Goal: Information Seeking & Learning: Learn about a topic

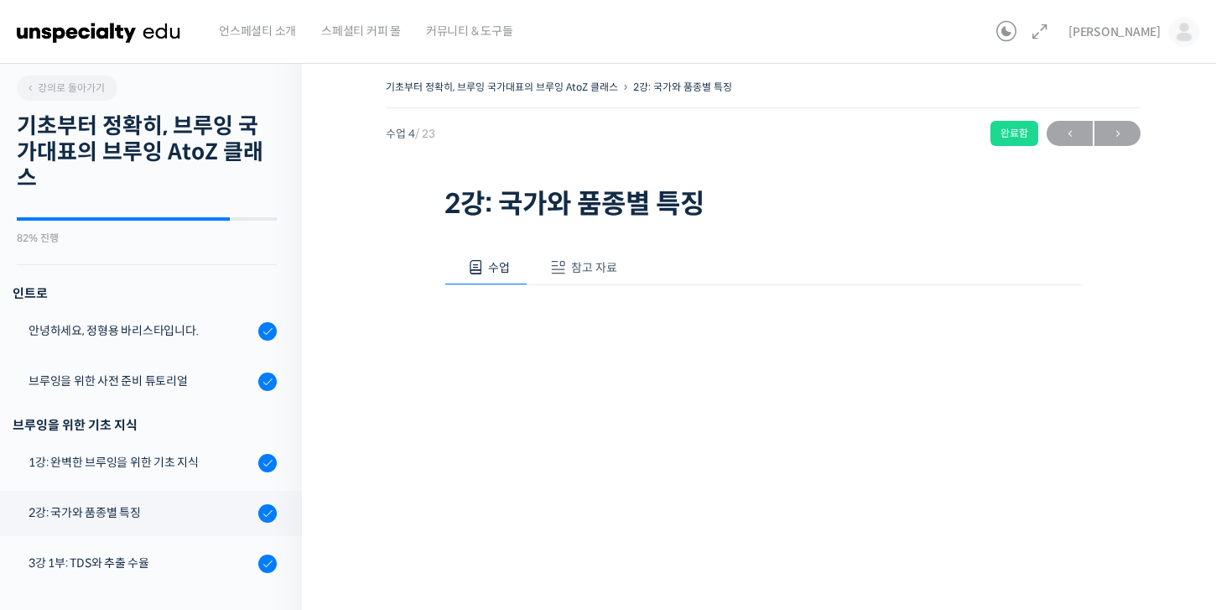
click at [579, 270] on span "참고 자료" at bounding box center [594, 267] width 46 height 15
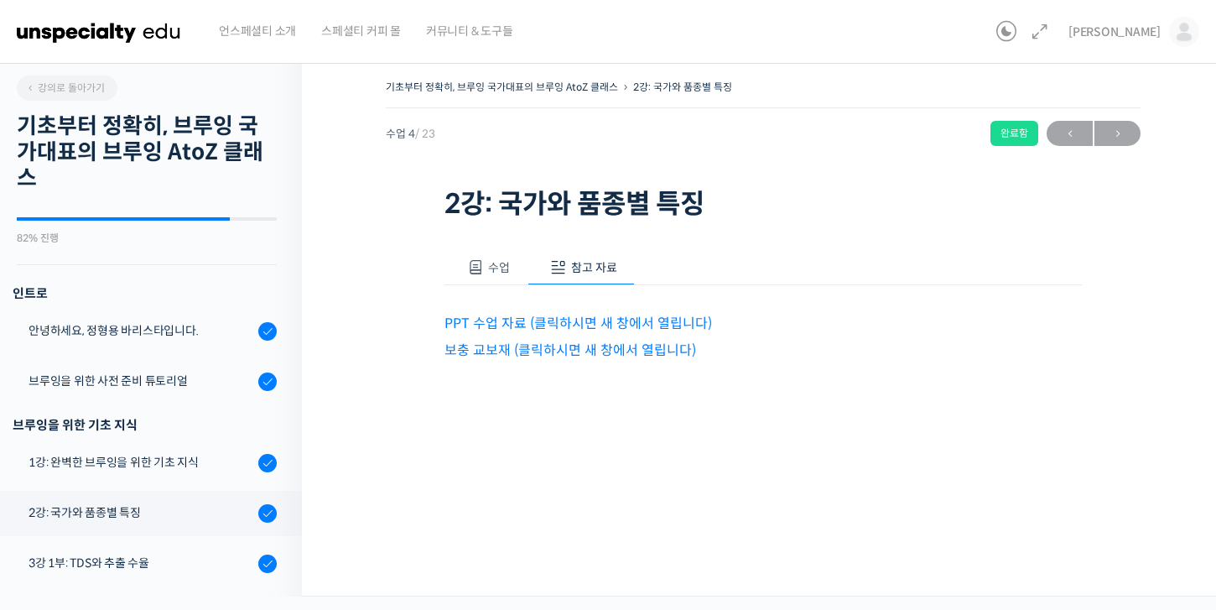
click at [472, 269] on span at bounding box center [475, 267] width 17 height 17
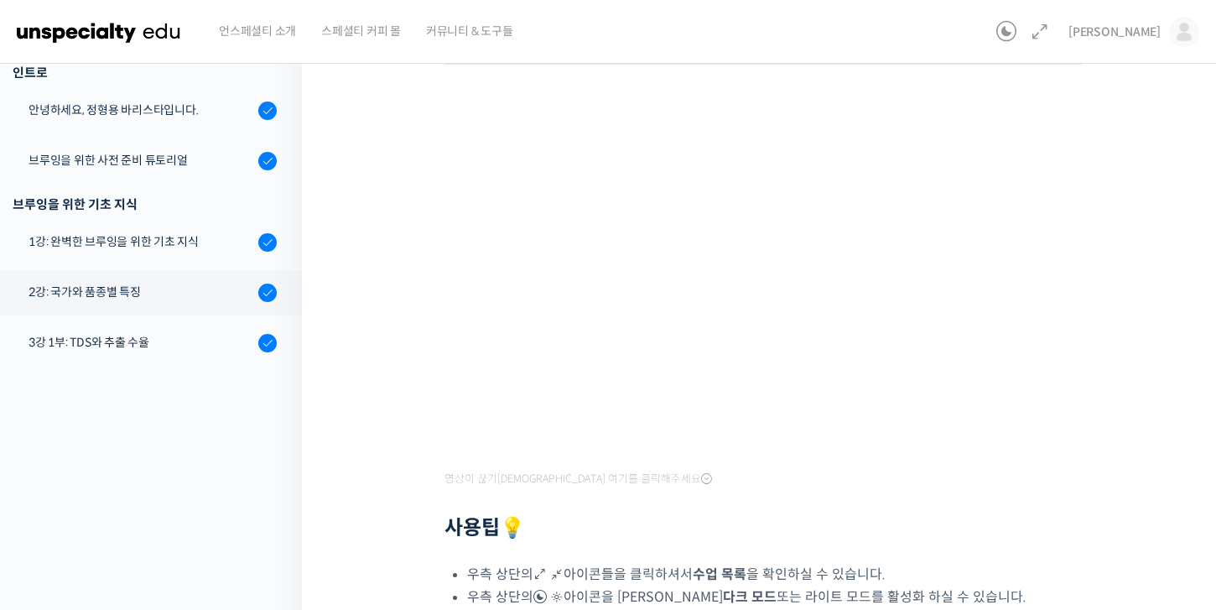
scroll to position [224, 0]
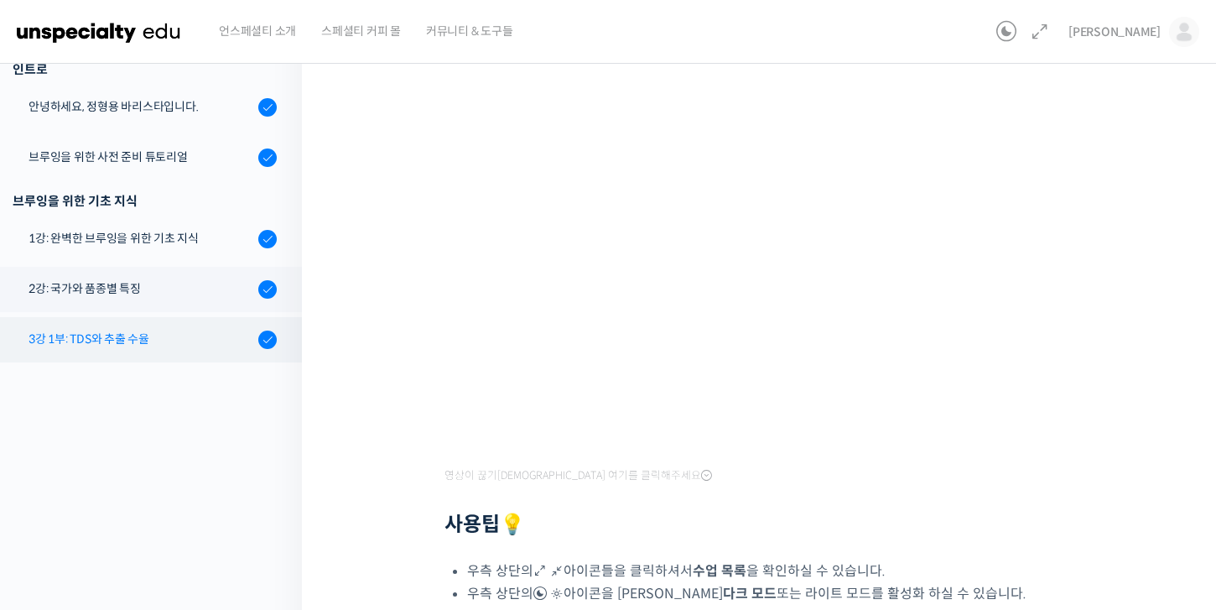
click at [161, 346] on div "3강 1부: TDS와 추출 수율" at bounding box center [141, 339] width 225 height 18
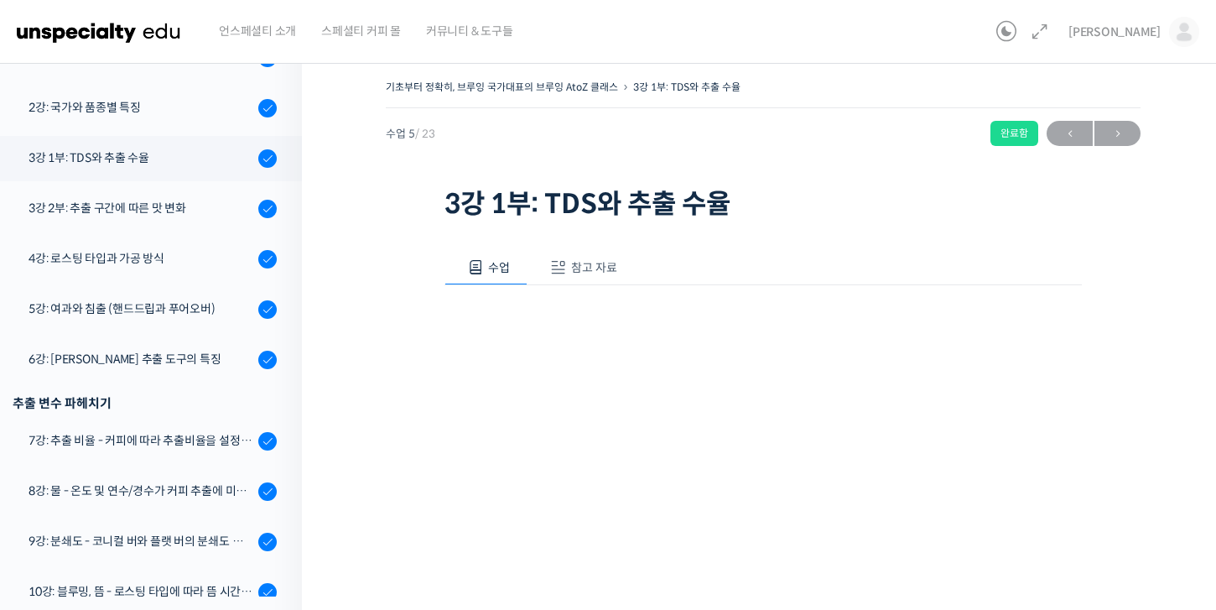
scroll to position [476, 0]
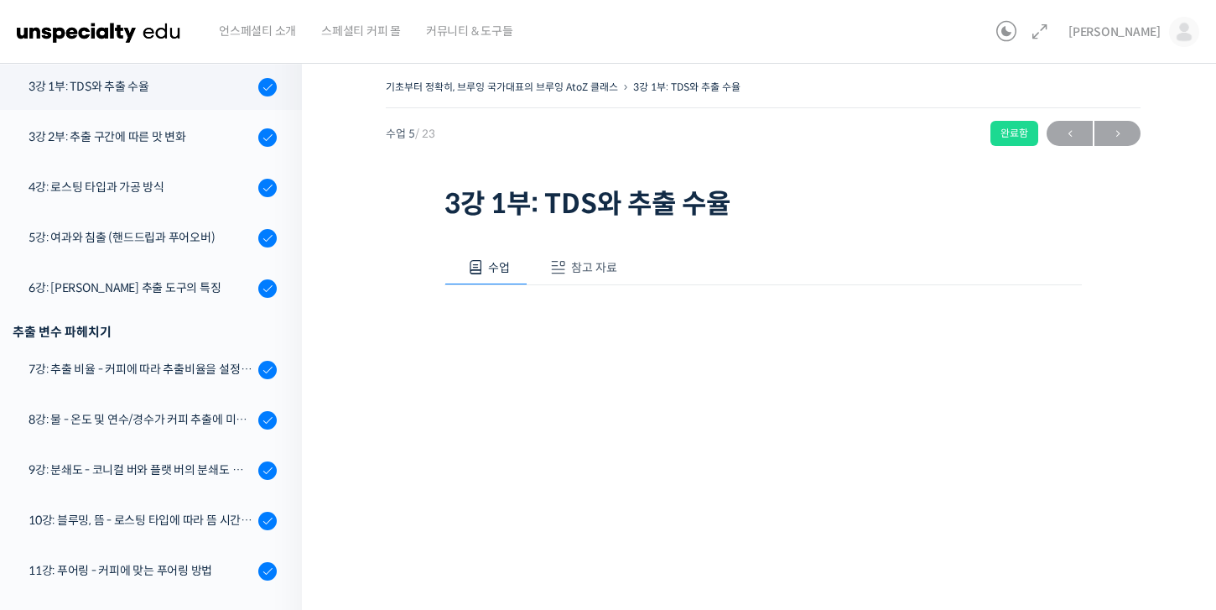
click at [575, 251] on button "참고 자료" at bounding box center [580, 267] width 107 height 35
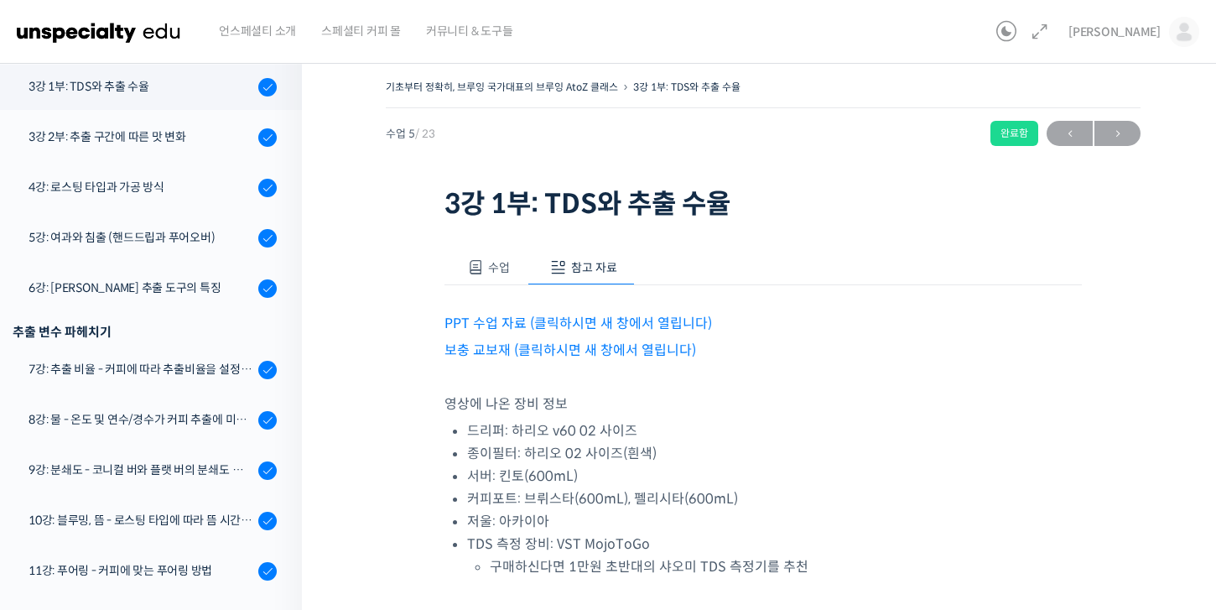
scroll to position [79, 0]
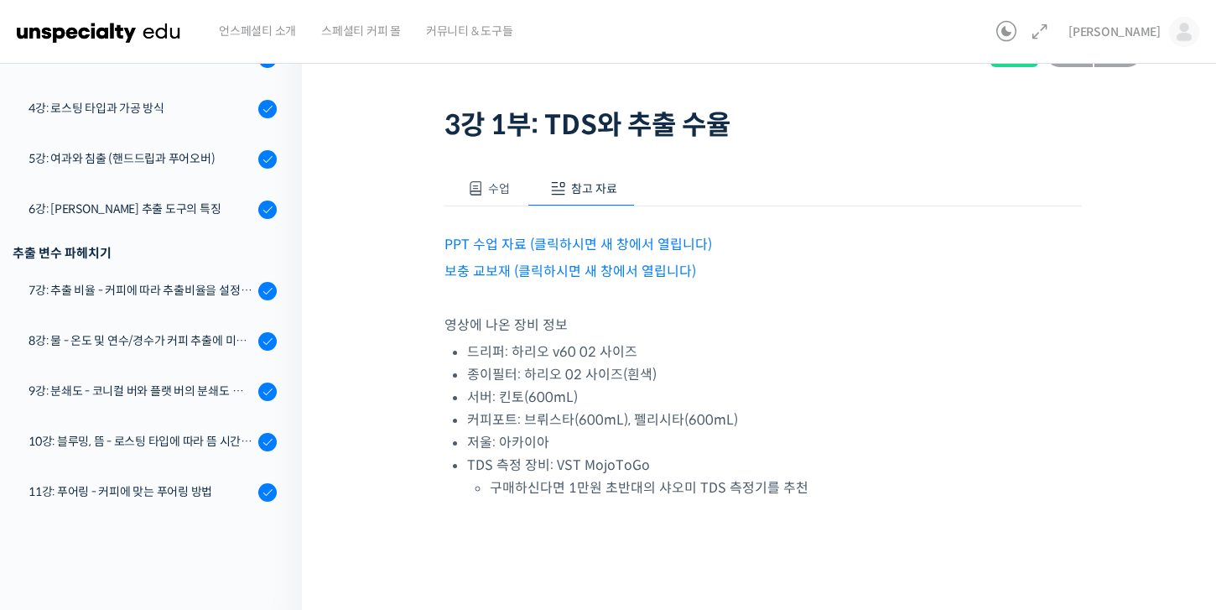
click at [529, 267] on link "보충 교보재 (클릭하시면 새 창에서 열립니다)" at bounding box center [570, 271] width 252 height 18
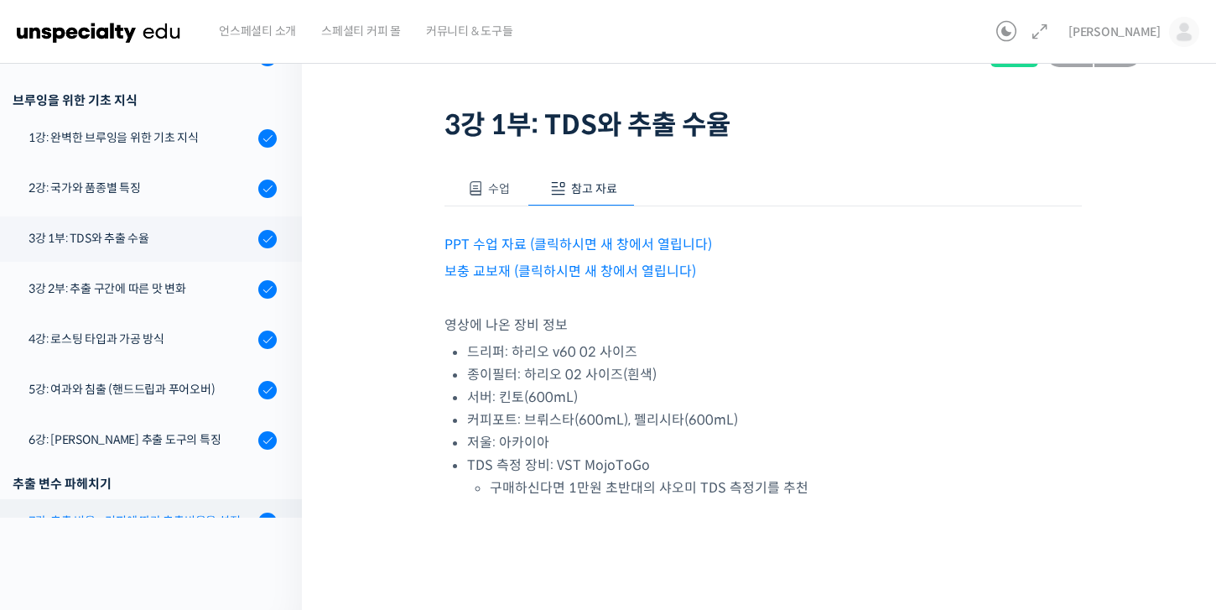
scroll to position [223, 0]
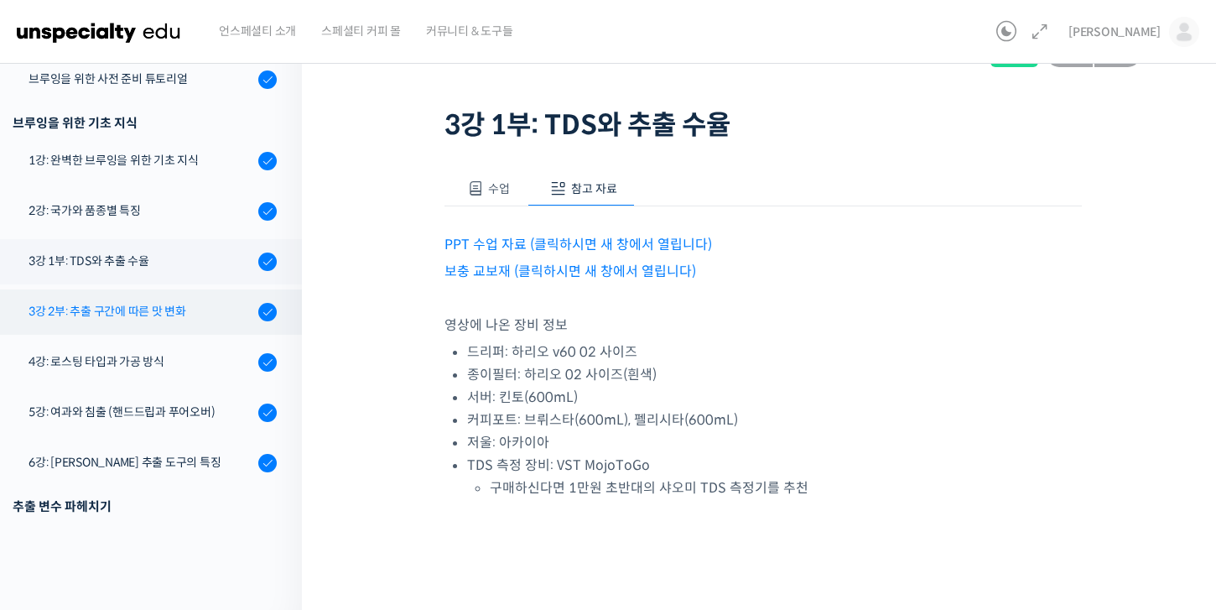
click at [135, 312] on div "3강 2부: 추출 구간에 따른 맛 변화" at bounding box center [141, 311] width 225 height 18
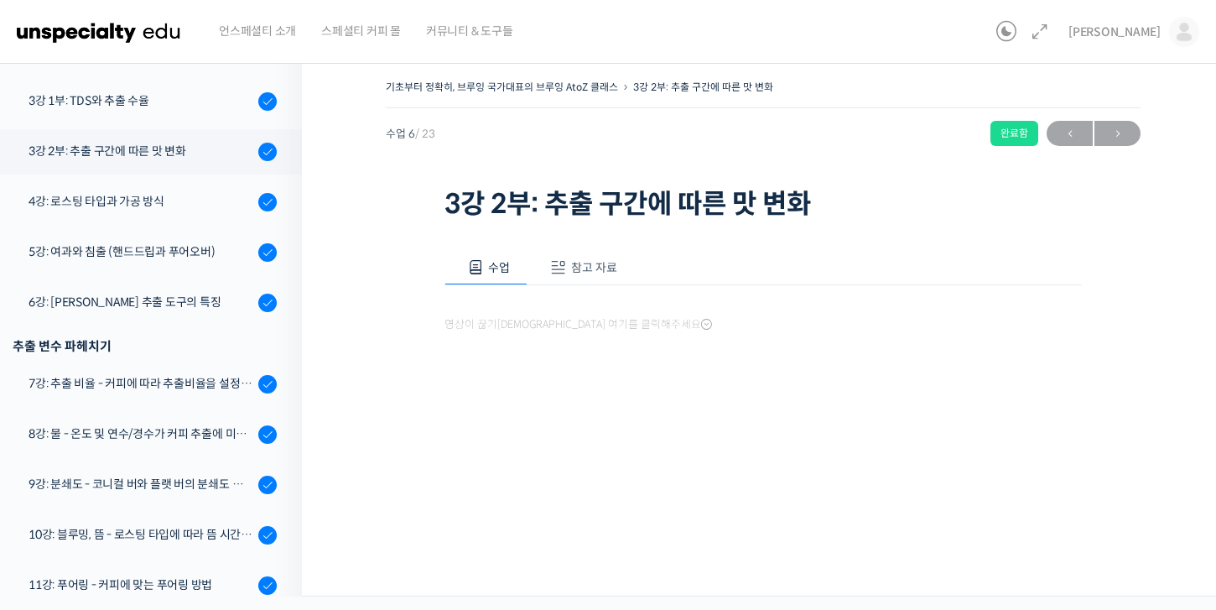
scroll to position [527, 0]
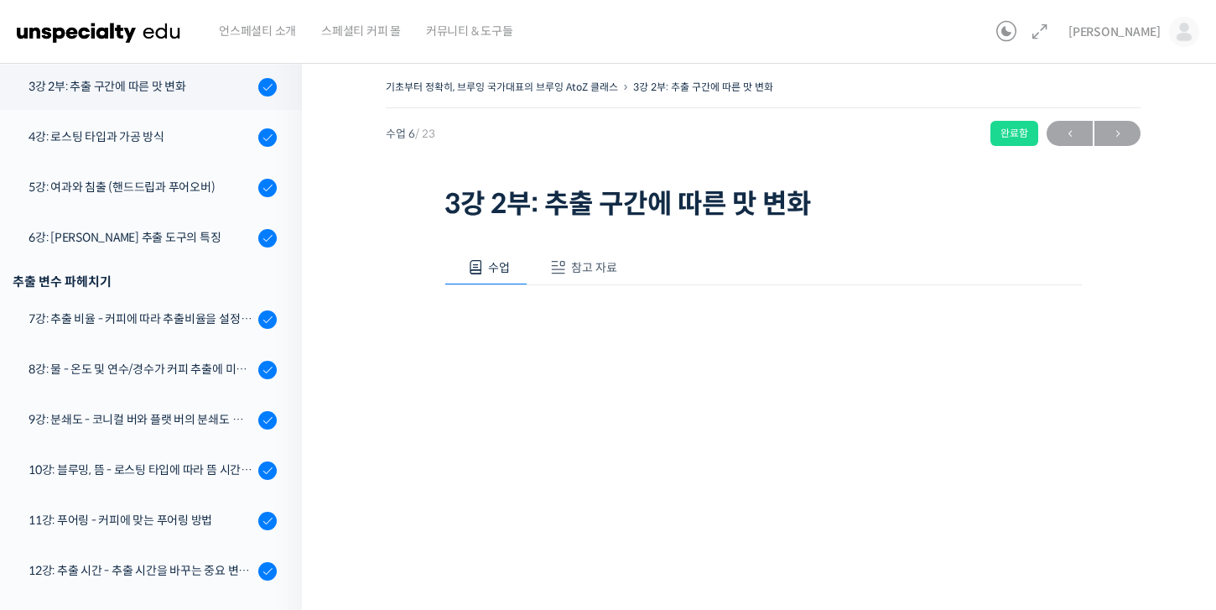
click at [574, 273] on span "참고 자료" at bounding box center [594, 267] width 46 height 15
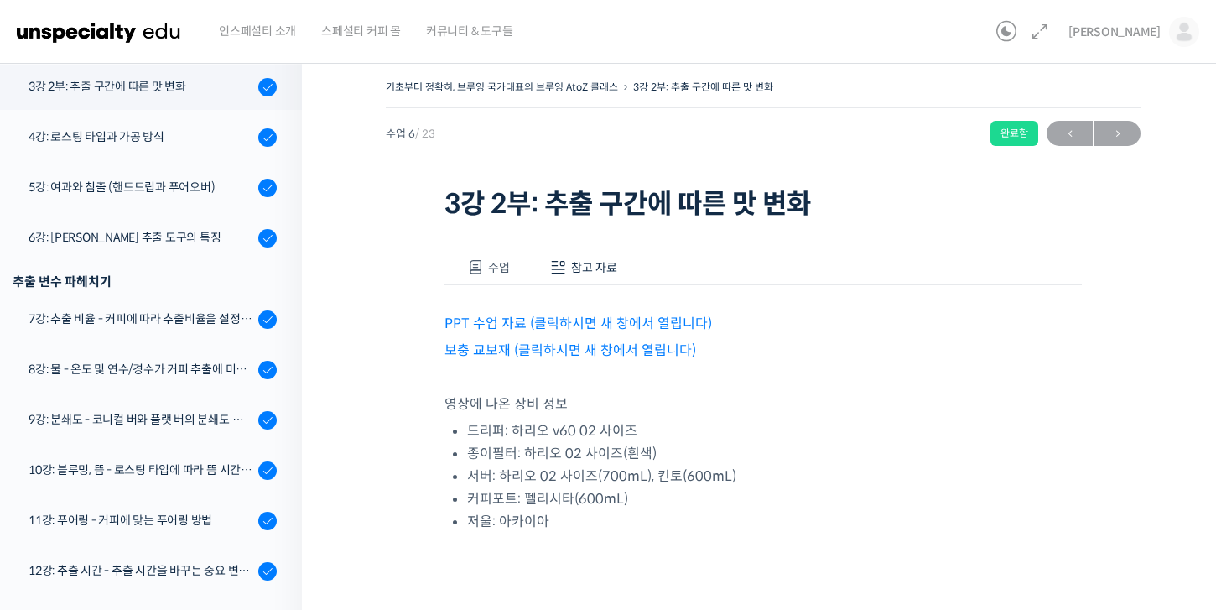
click at [551, 352] on link "보충 교보재 (클릭하시면 새 창에서 열립니다)" at bounding box center [570, 350] width 252 height 18
click at [229, 143] on div "4강: 로스팅 타입과 가공 방식" at bounding box center [141, 136] width 225 height 18
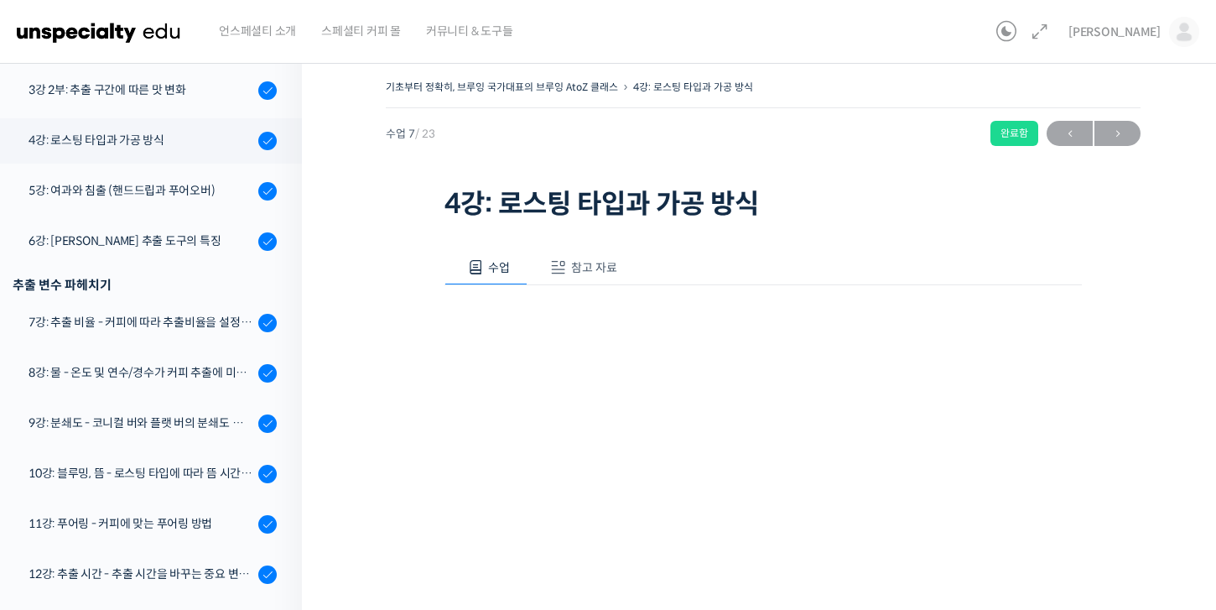
scroll to position [577, 0]
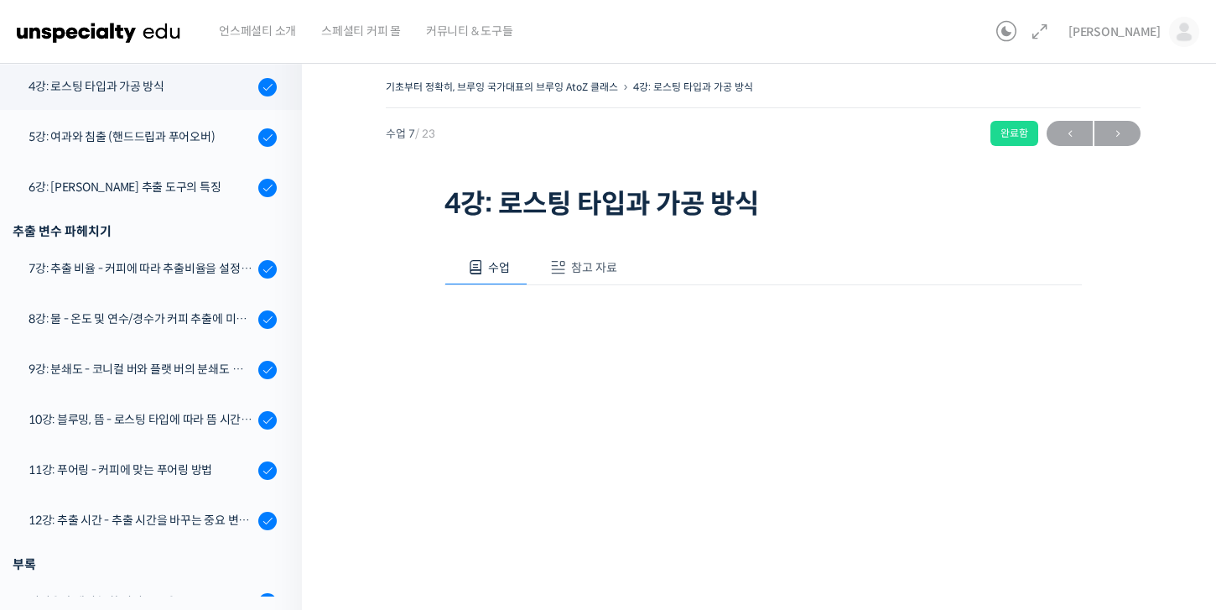
click at [574, 274] on span "참고 자료" at bounding box center [594, 267] width 46 height 15
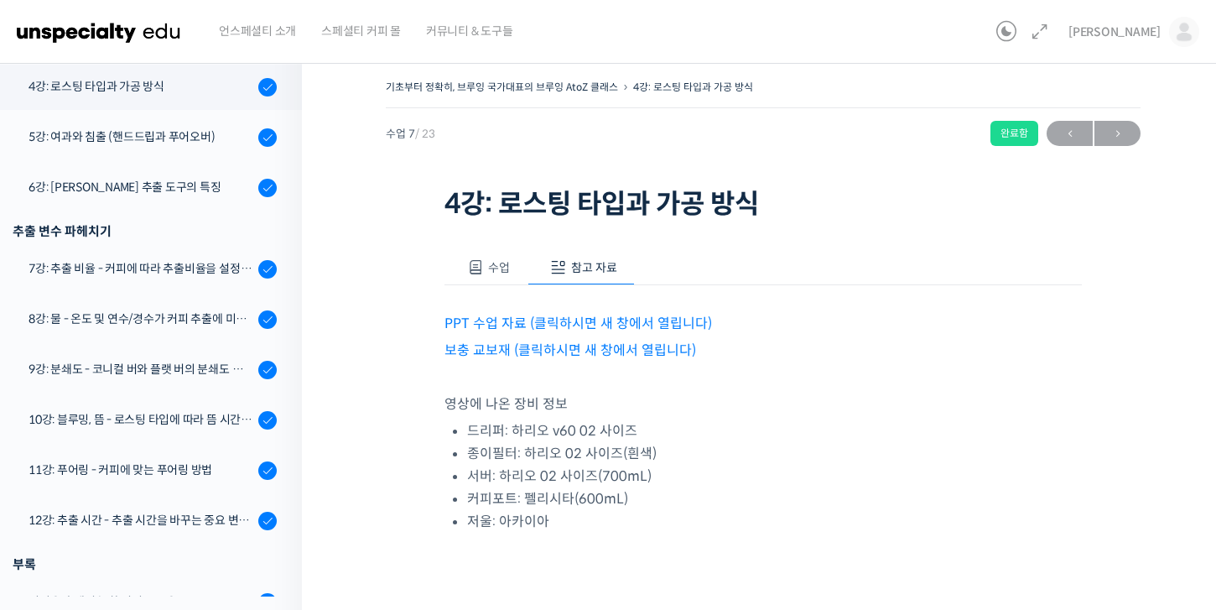
click at [574, 348] on link "보충 교보재 (클릭하시면 새 창에서 열립니다)" at bounding box center [570, 350] width 252 height 18
click at [189, 141] on div "5강: 여과와 침출 (핸드드립과 푸어오버)" at bounding box center [141, 136] width 225 height 18
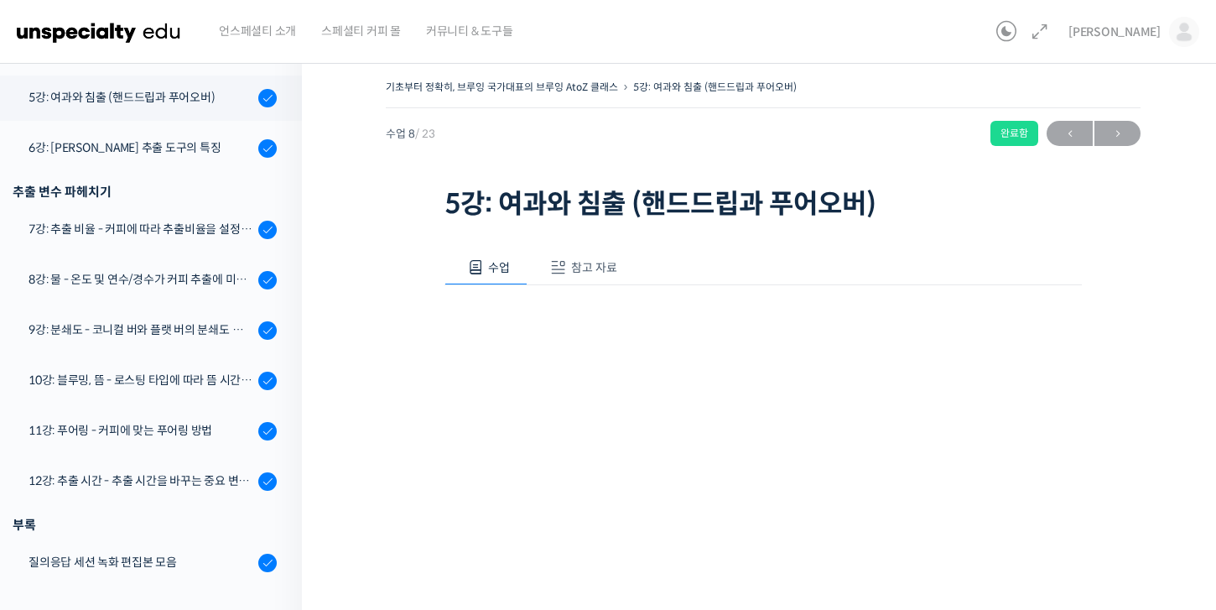
scroll to position [627, 0]
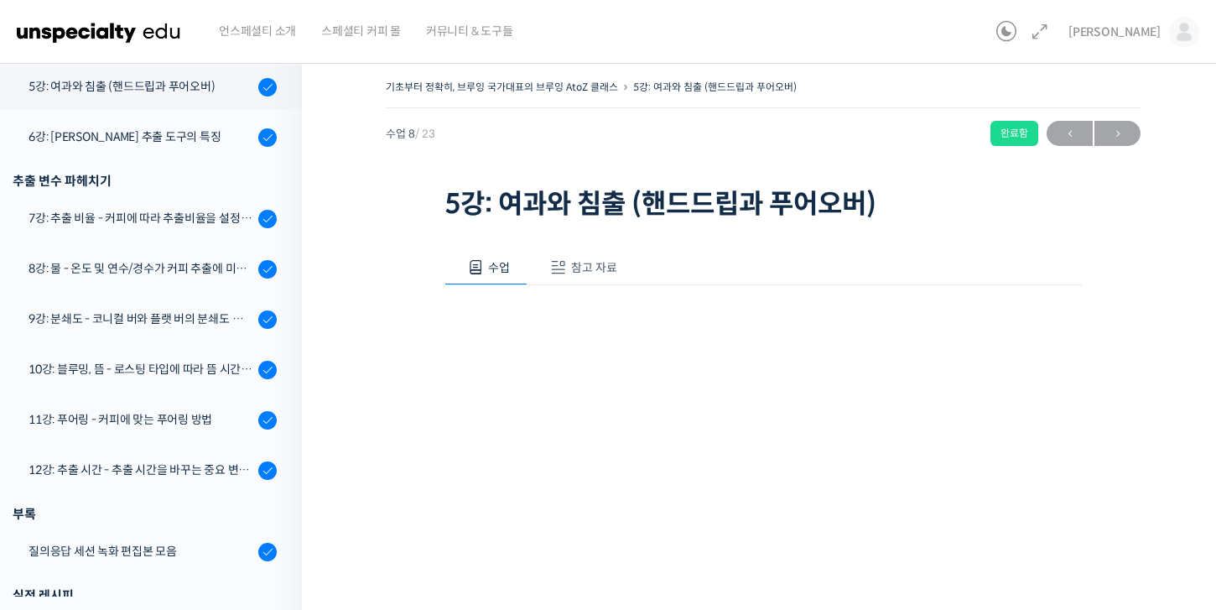
click at [572, 261] on span "참고 자료" at bounding box center [594, 267] width 46 height 15
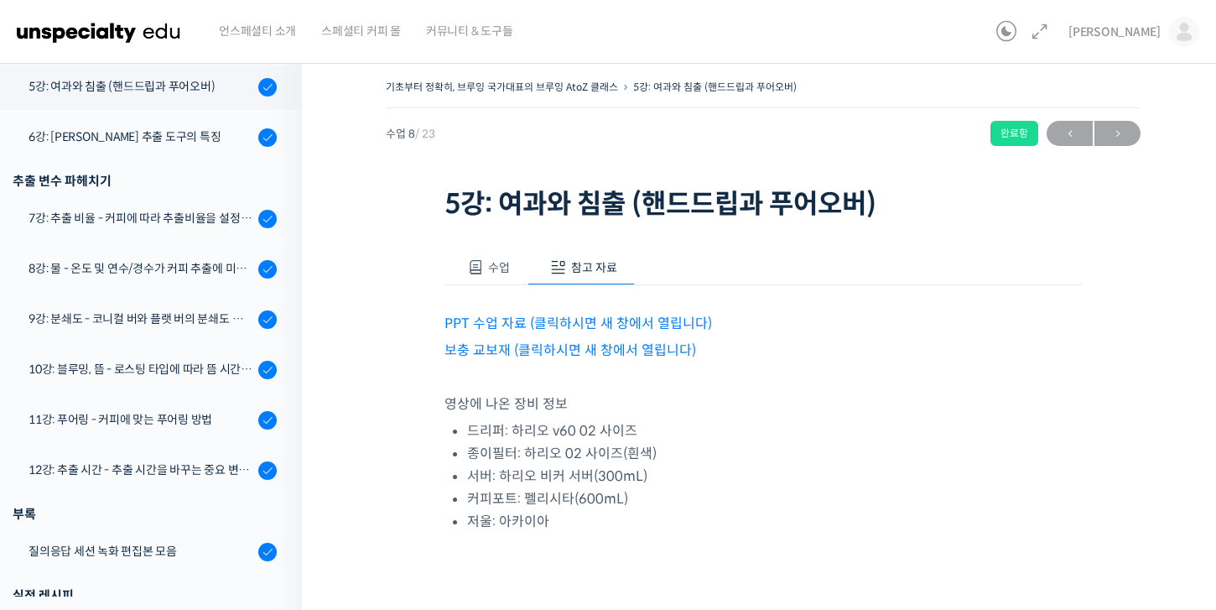
click at [552, 352] on link "보충 교보재 (클릭하시면 새 창에서 열립니다)" at bounding box center [570, 350] width 252 height 18
click at [575, 326] on link "PPT 수업 자료 (클릭하시면 새 창에서 열립니다)" at bounding box center [578, 323] width 268 height 18
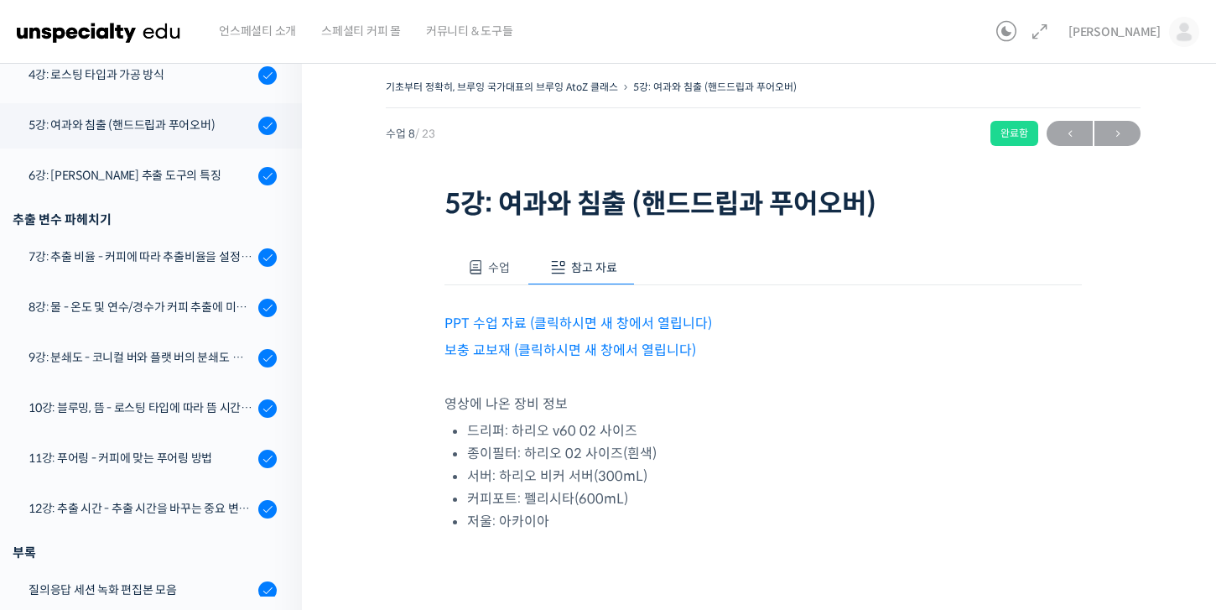
scroll to position [590, 0]
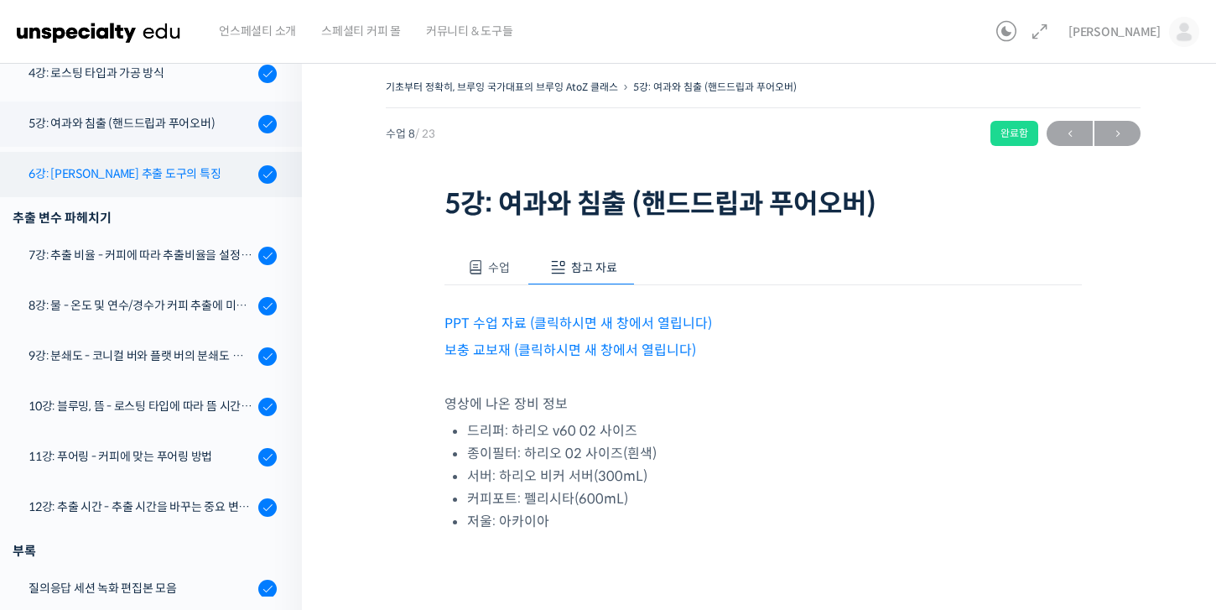
click at [202, 177] on div "6강: [PERSON_NAME] 추출 도구의 특징" at bounding box center [141, 173] width 225 height 18
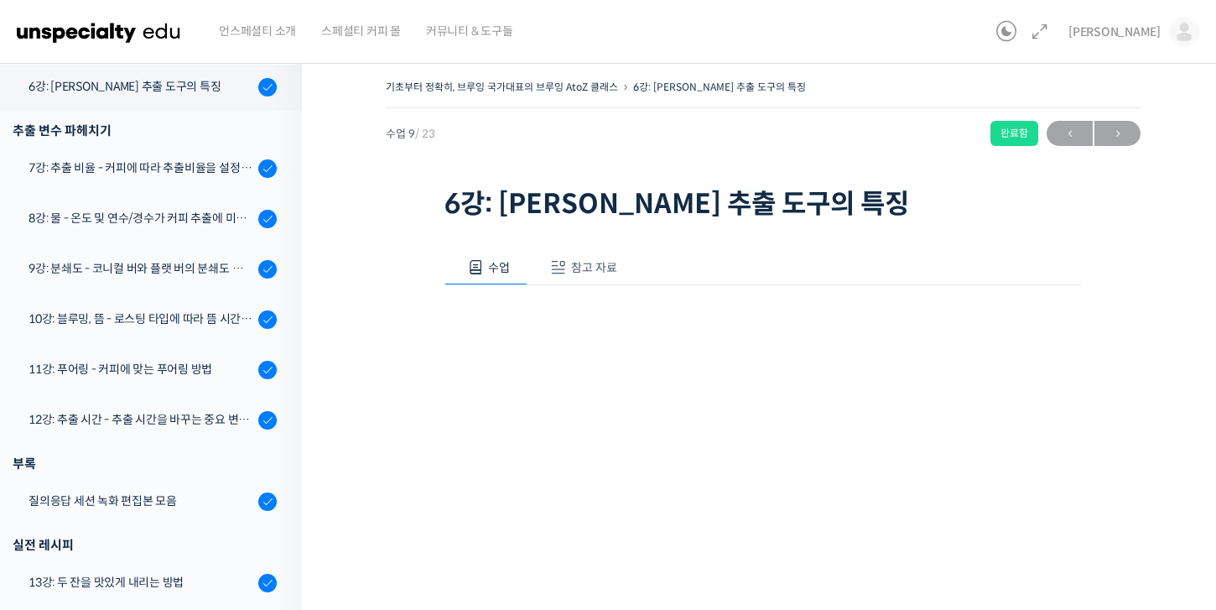
scroll to position [678, 0]
click at [585, 263] on span "참고 자료" at bounding box center [594, 267] width 46 height 15
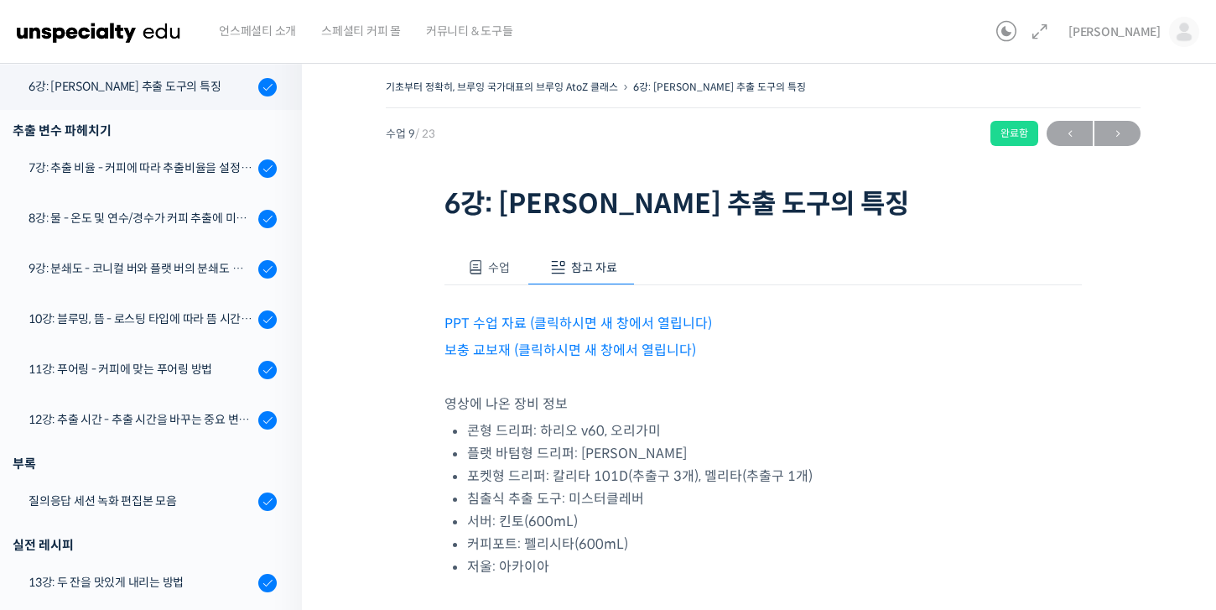
click at [564, 351] on link "보충 교보재 (클릭하시면 새 창에서 열립니다)" at bounding box center [570, 350] width 252 height 18
click at [195, 179] on link "7강: 추출 비율 - 커피에 따라 추출비율을 설정하는 방법" at bounding box center [147, 168] width 310 height 45
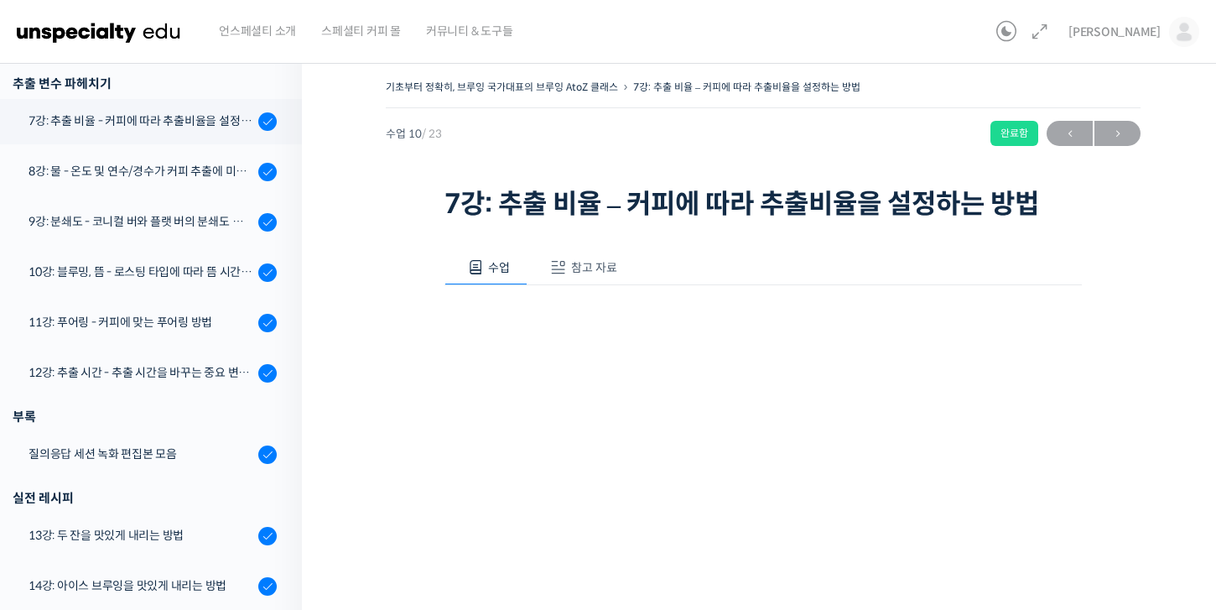
scroll to position [728, 0]
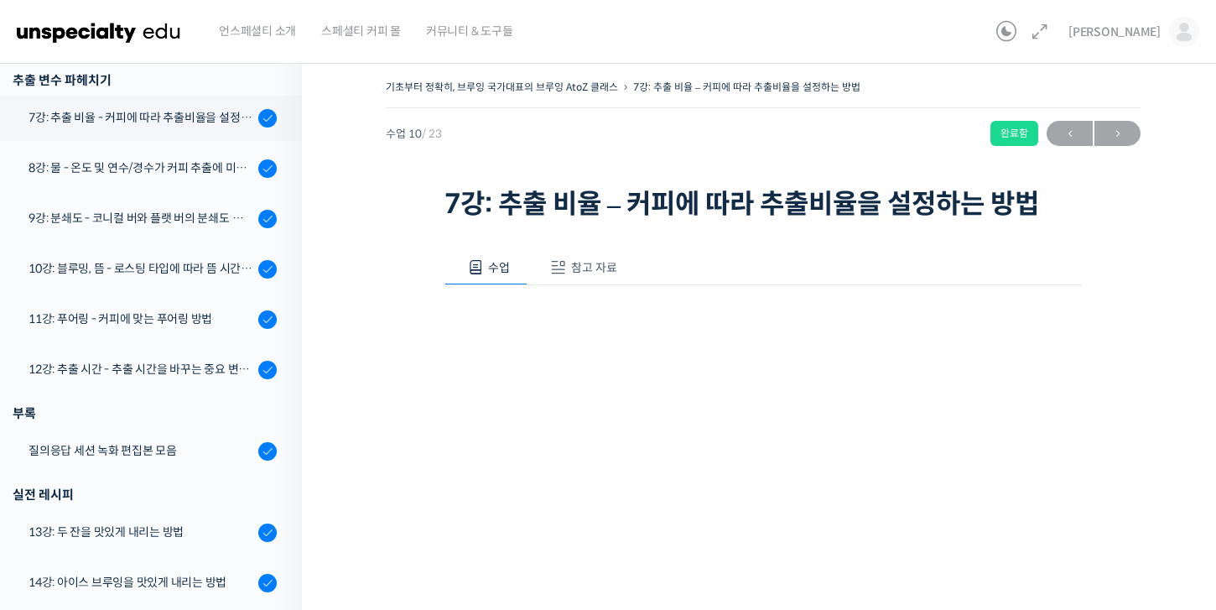
click at [610, 268] on span "참고 자료" at bounding box center [594, 267] width 46 height 15
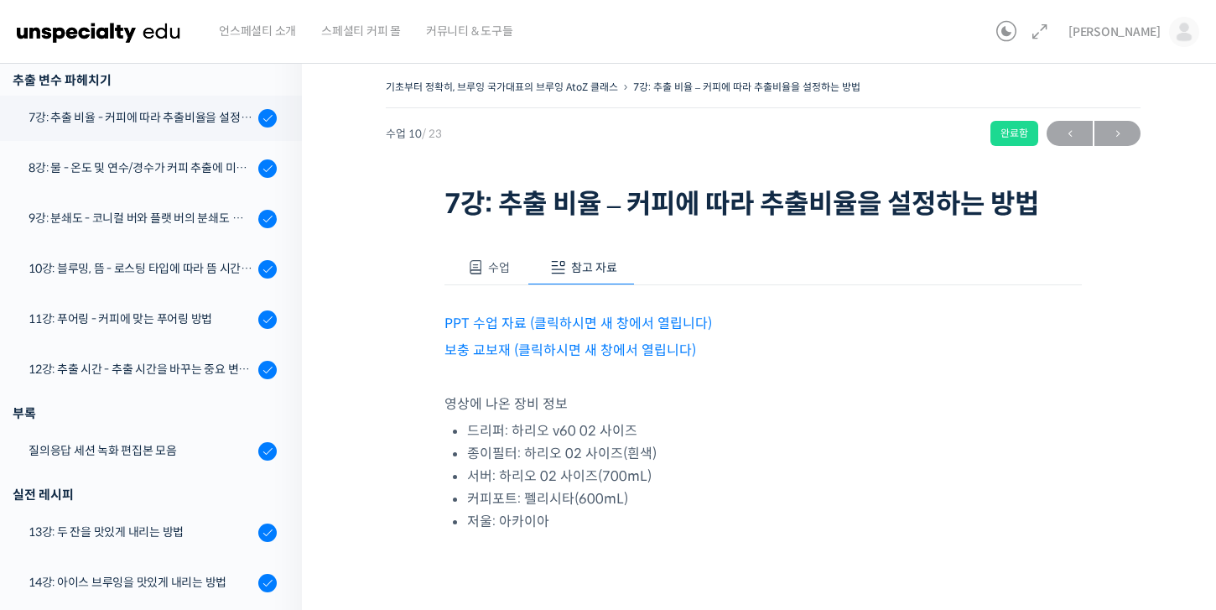
click at [511, 347] on link "보충 교보재 (클릭하시면 새 창에서 열립니다)" at bounding box center [570, 350] width 252 height 18
click at [190, 165] on div "8강: 물 - 온도 및 연수/경수가 커피 추출에 미치는 영향" at bounding box center [141, 167] width 225 height 18
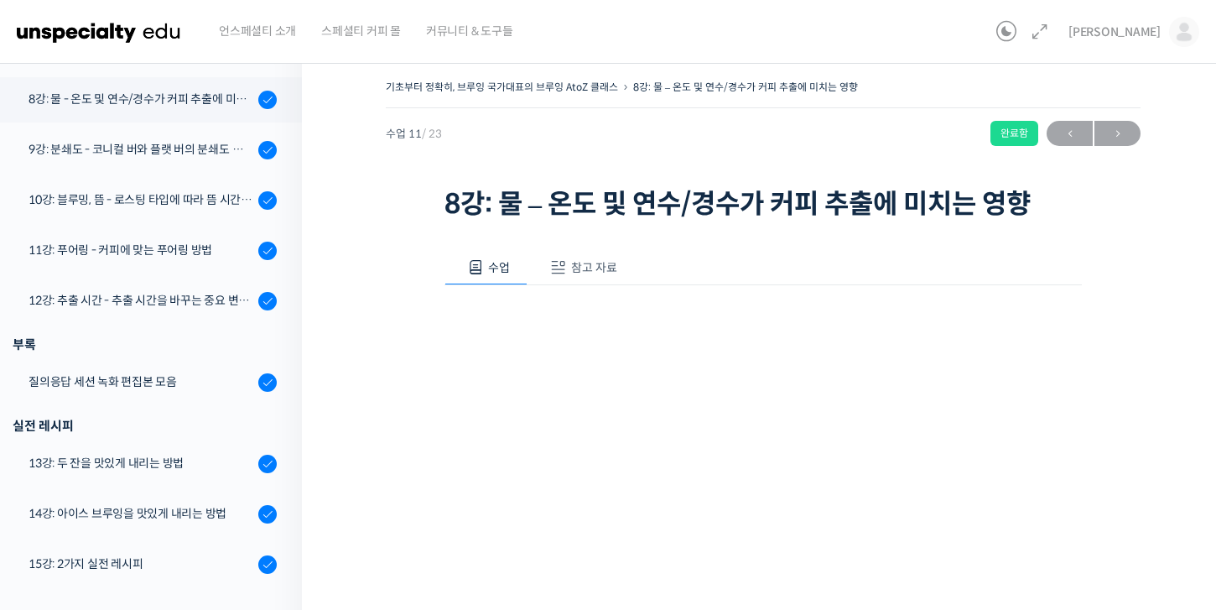
scroll to position [809, 0]
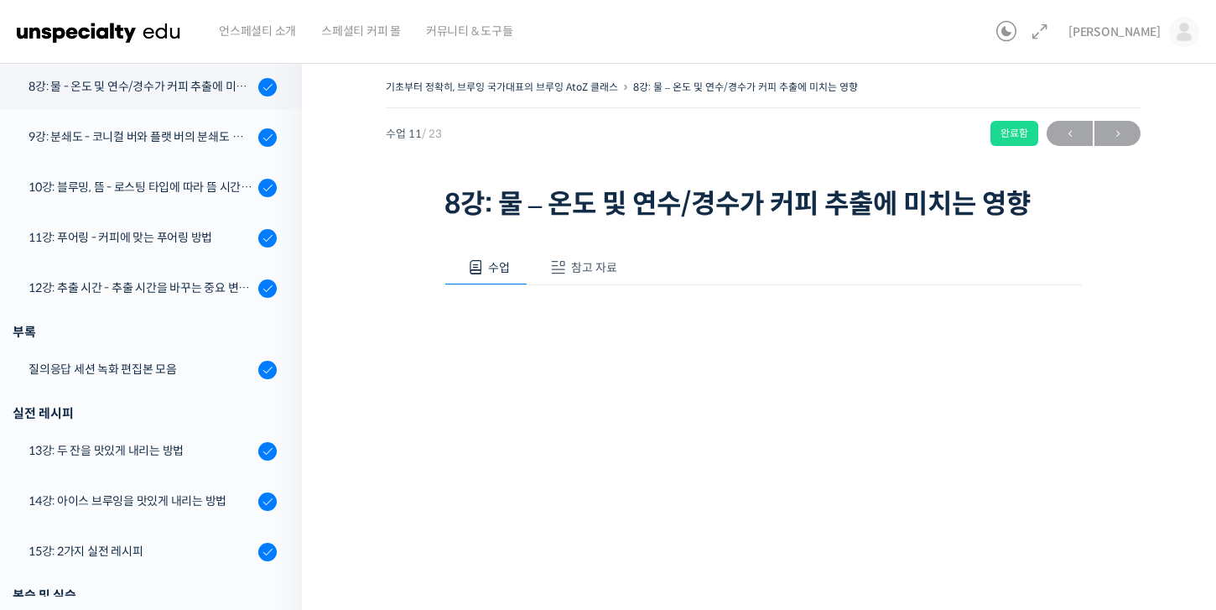
click at [580, 267] on span "참고 자료" at bounding box center [594, 267] width 46 height 15
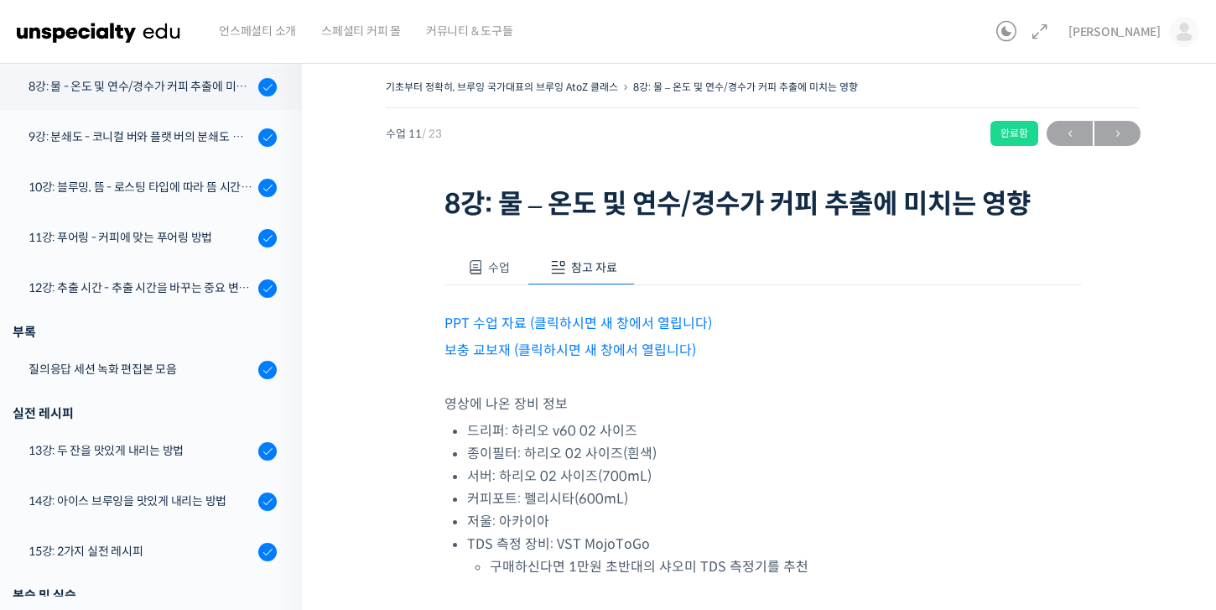
click at [607, 351] on link "보충 교보재 (클릭하시면 새 창에서 열립니다)" at bounding box center [570, 350] width 252 height 18
click at [122, 146] on link "9강: 분쇄도 - 코니컬 버와 플랫 버의 분쇄도 차이는 왜 추출 결과물에 영향을 미치는가" at bounding box center [147, 137] width 310 height 45
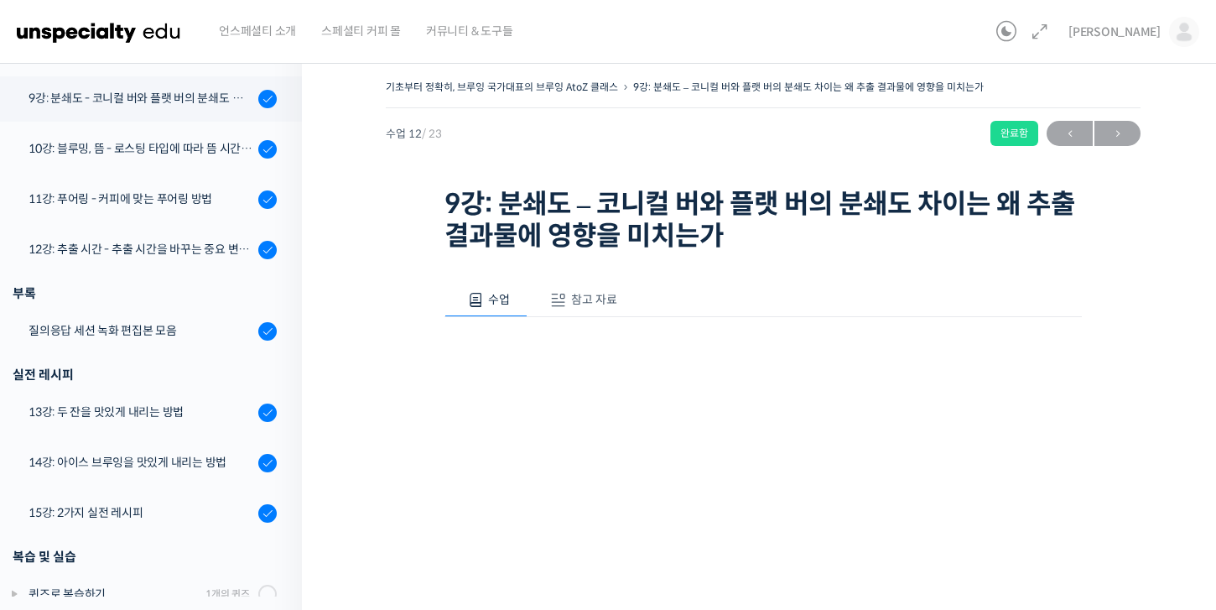
scroll to position [860, 0]
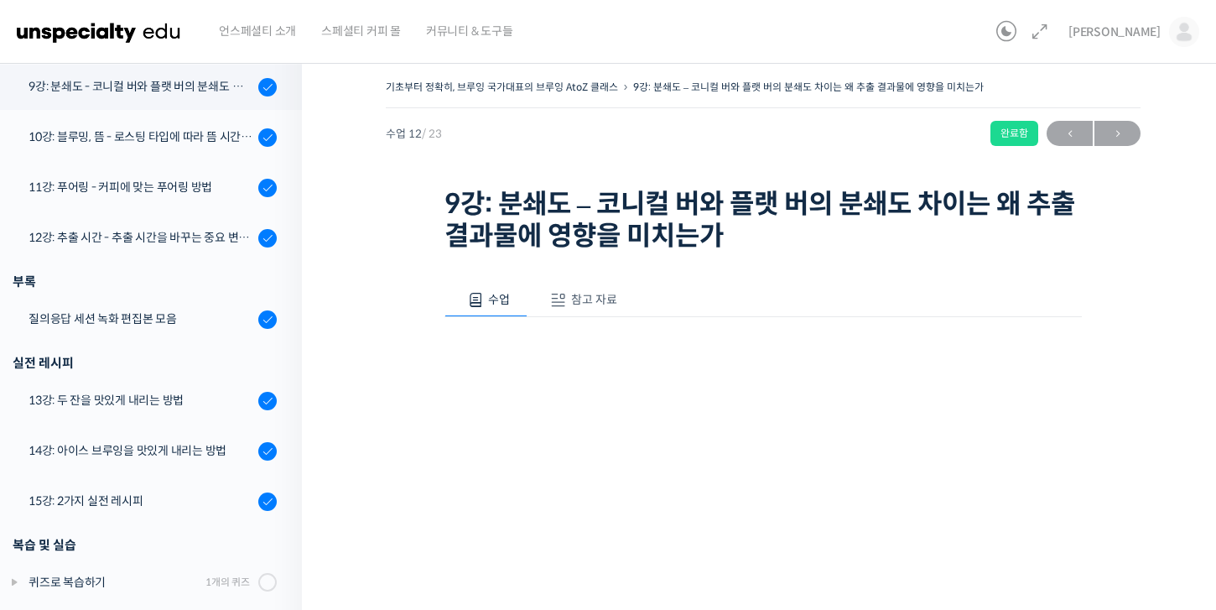
click at [571, 292] on span "참고 자료" at bounding box center [594, 299] width 46 height 15
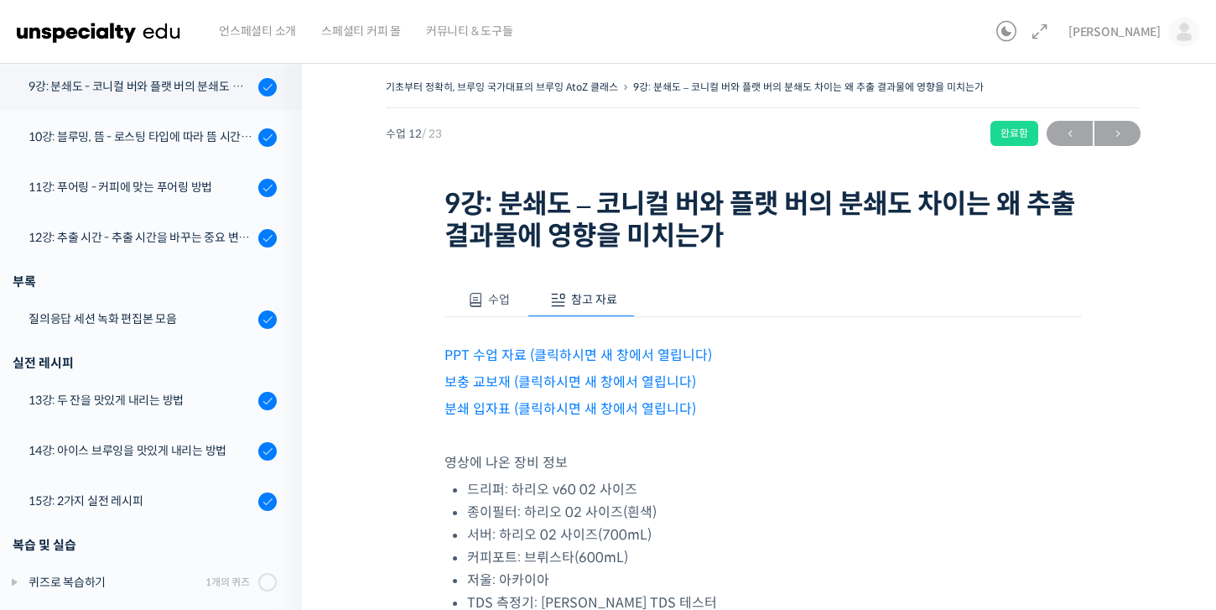
click at [558, 382] on link "보충 교보재 (클릭하시면 새 창에서 열립니다)" at bounding box center [570, 382] width 252 height 18
click at [49, 139] on div "10강: 블루밍, 뜸 - 로스팅 타입에 따라 뜸 시간을 다르게 해야 하는 이유" at bounding box center [141, 136] width 225 height 18
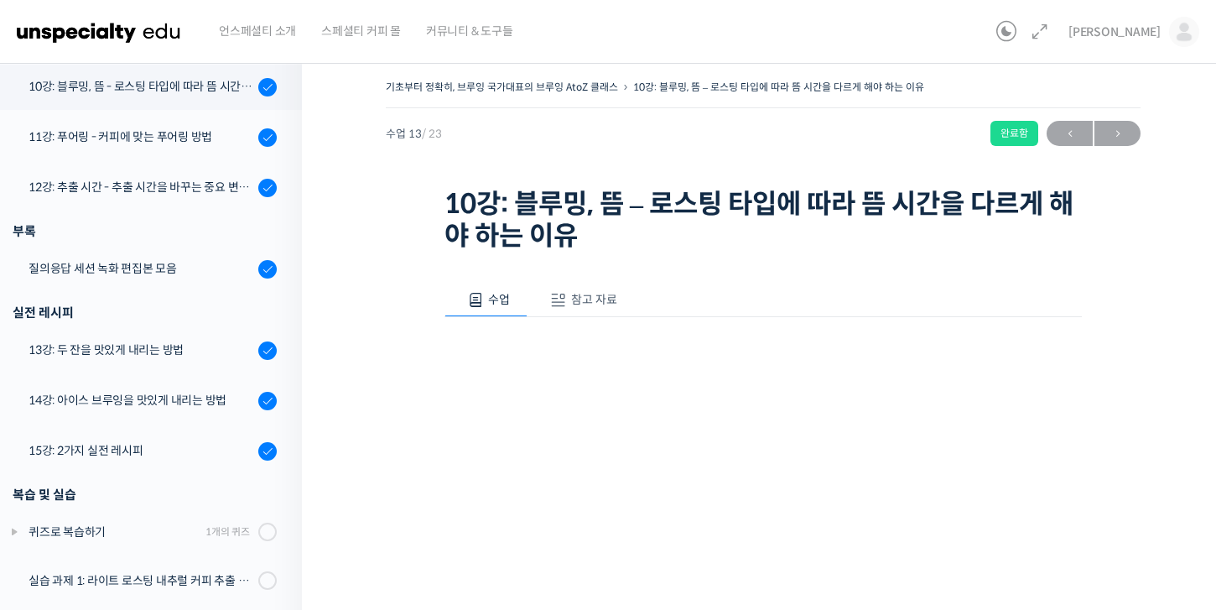
scroll to position [910, 0]
click at [597, 307] on button "참고 자료" at bounding box center [580, 300] width 107 height 35
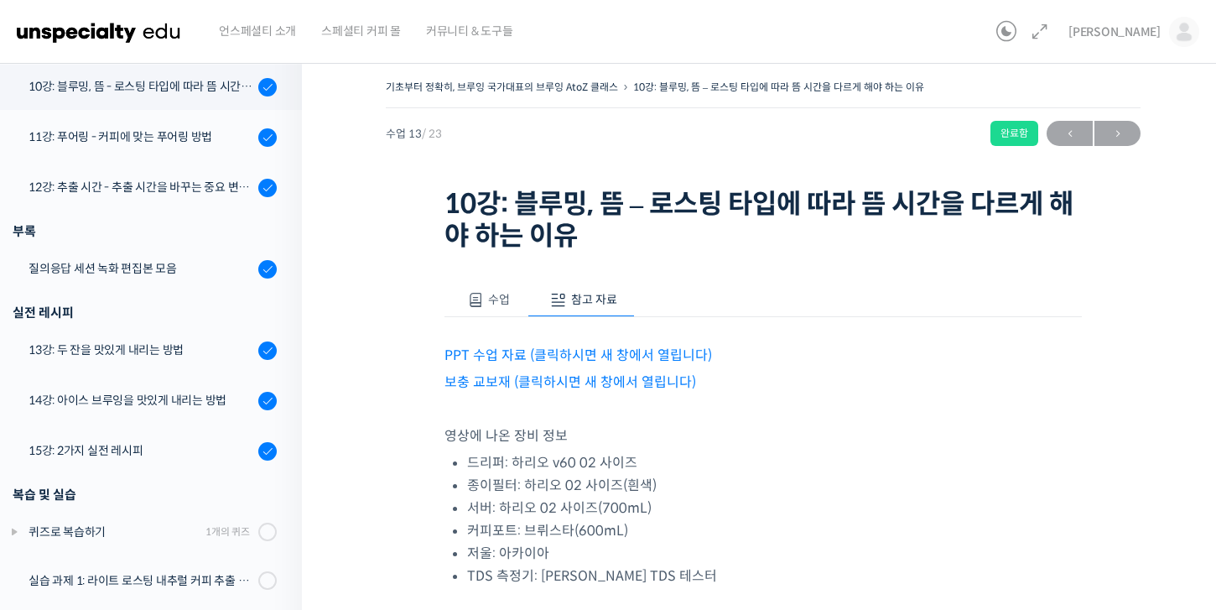
click at [559, 387] on link "보충 교보재 (클릭하시면 새 창에서 열립니다)" at bounding box center [570, 382] width 252 height 18
click at [135, 126] on link "11강: 푸어링 - 커피에 맞는 푸어링 방법" at bounding box center [147, 137] width 310 height 45
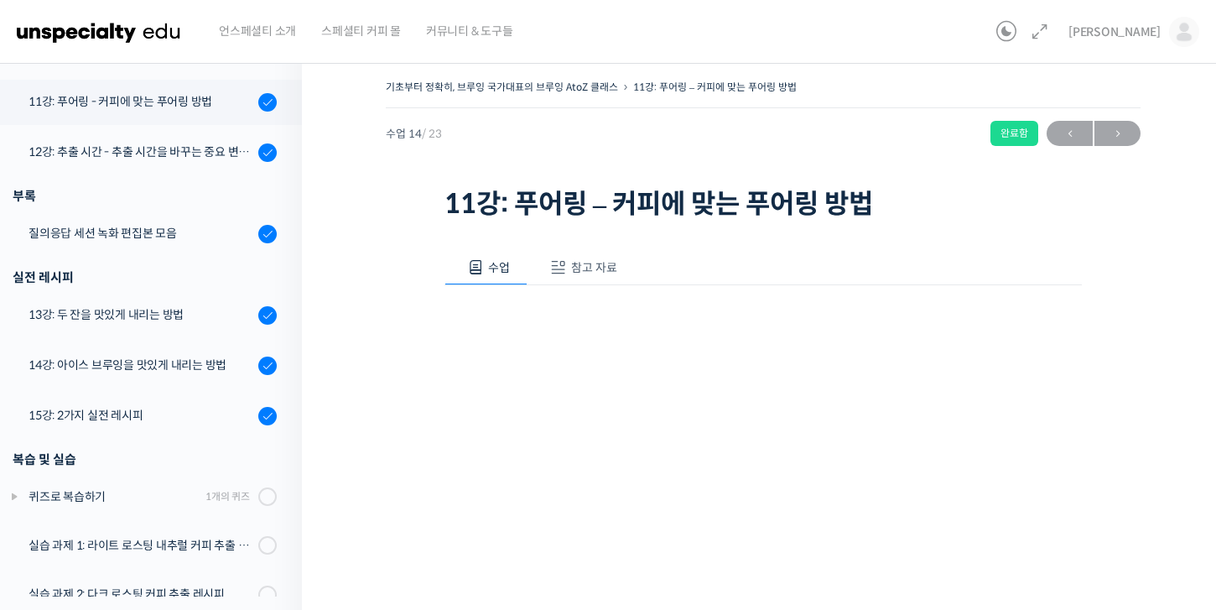
scroll to position [960, 0]
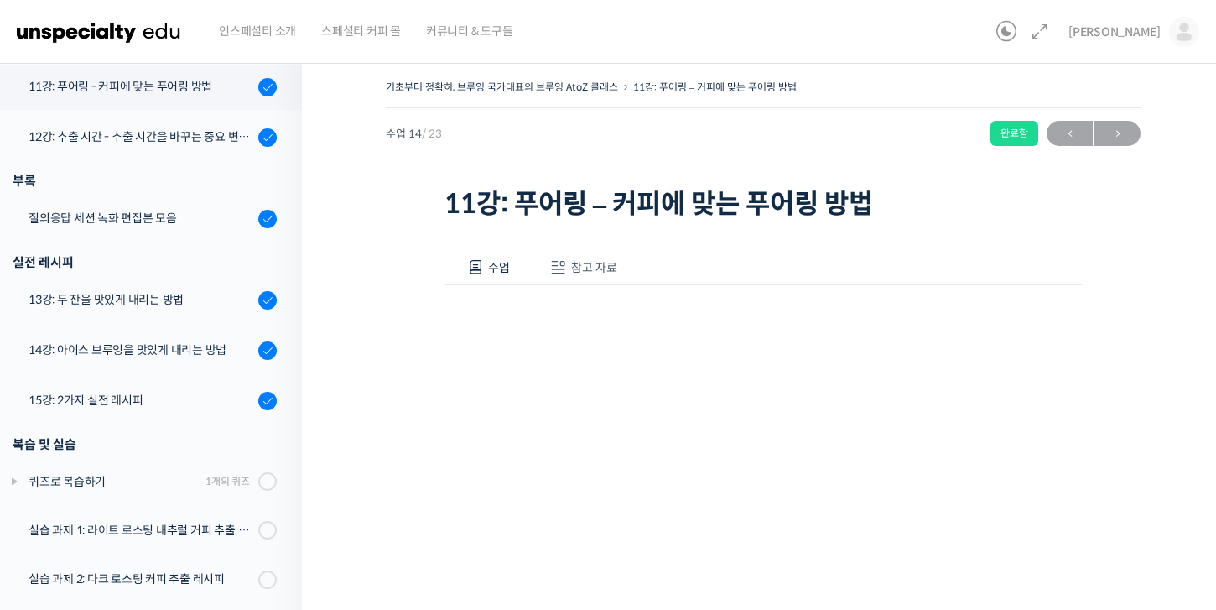
click at [576, 271] on span "참고 자료" at bounding box center [594, 267] width 46 height 15
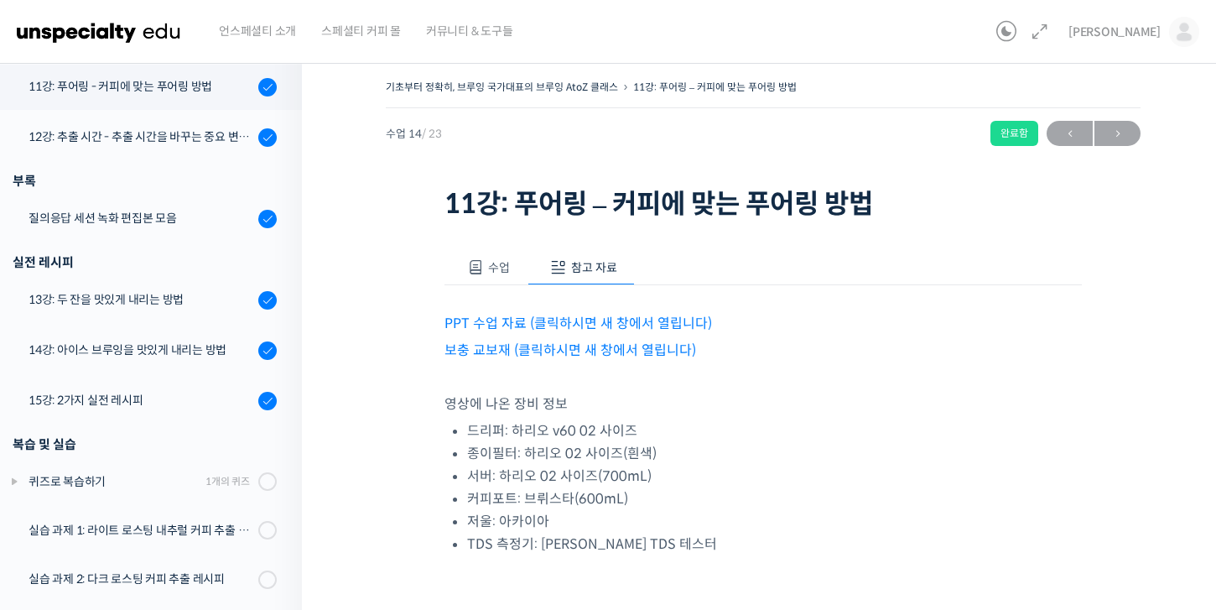
click at [586, 341] on link "보충 교보재 (클릭하시면 새 창에서 열립니다)" at bounding box center [570, 350] width 252 height 18
click at [210, 149] on link "12강: 추출 시간 - 추출 시간을 바꾸는 중요 변수 파헤치기" at bounding box center [147, 137] width 310 height 45
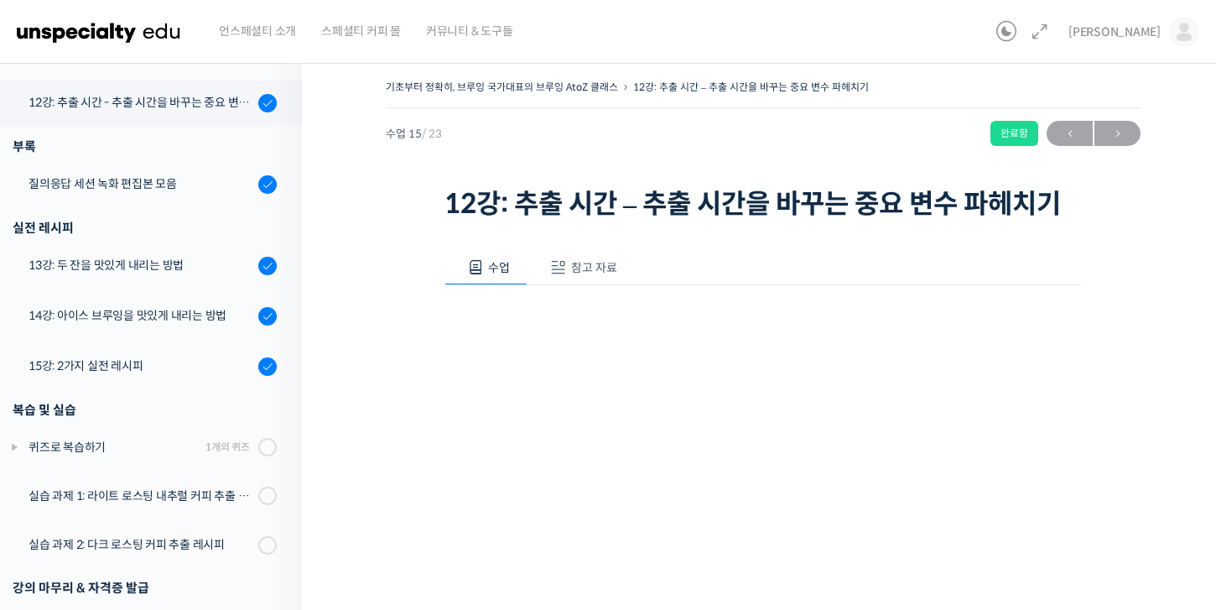
scroll to position [1010, 0]
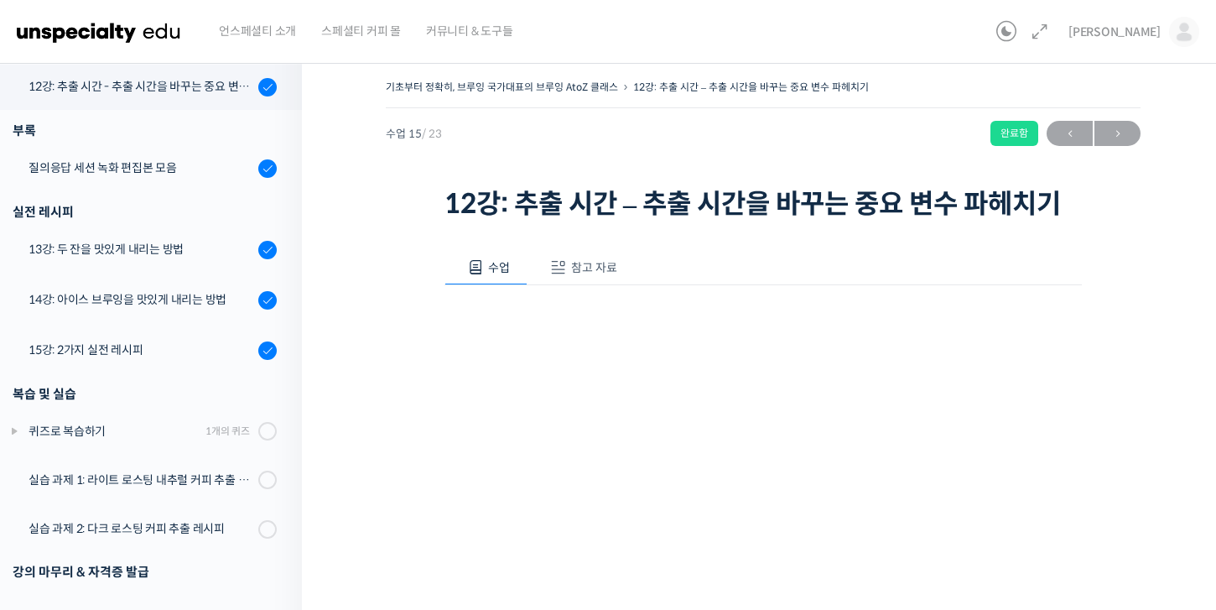
click at [584, 272] on span "참고 자료" at bounding box center [594, 267] width 46 height 15
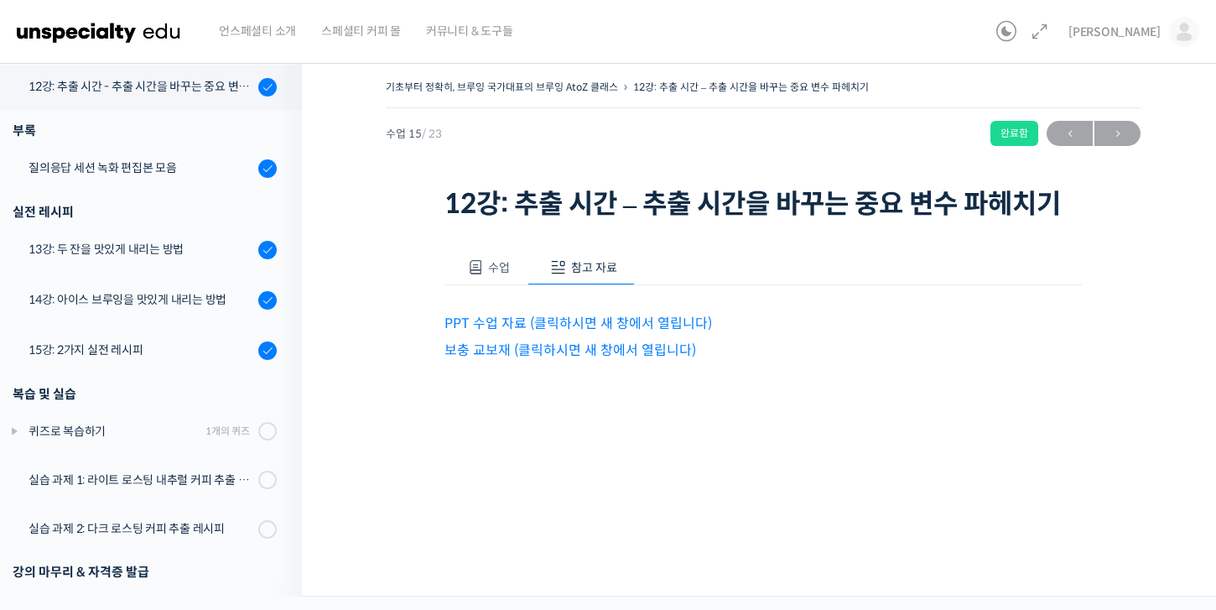
click at [609, 355] on link "보충 교보재 (클릭하시면 새 창에서 열립니다)" at bounding box center [570, 350] width 252 height 18
click at [219, 171] on div "질의응답 세션 녹화 편집본 모음" at bounding box center [141, 167] width 225 height 18
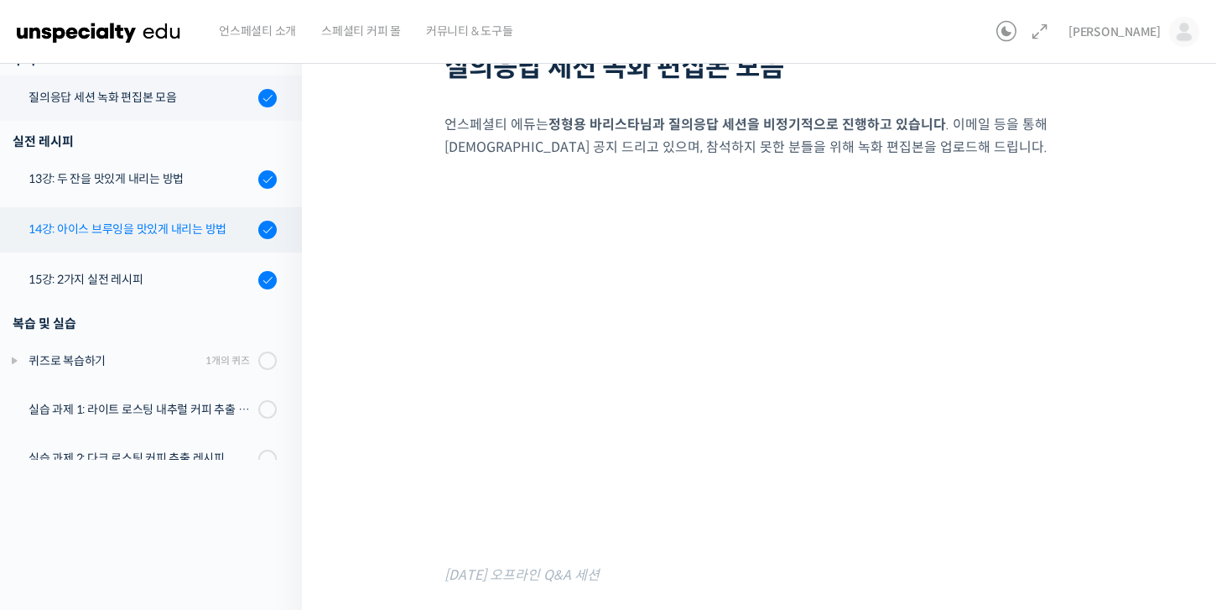
scroll to position [926, 0]
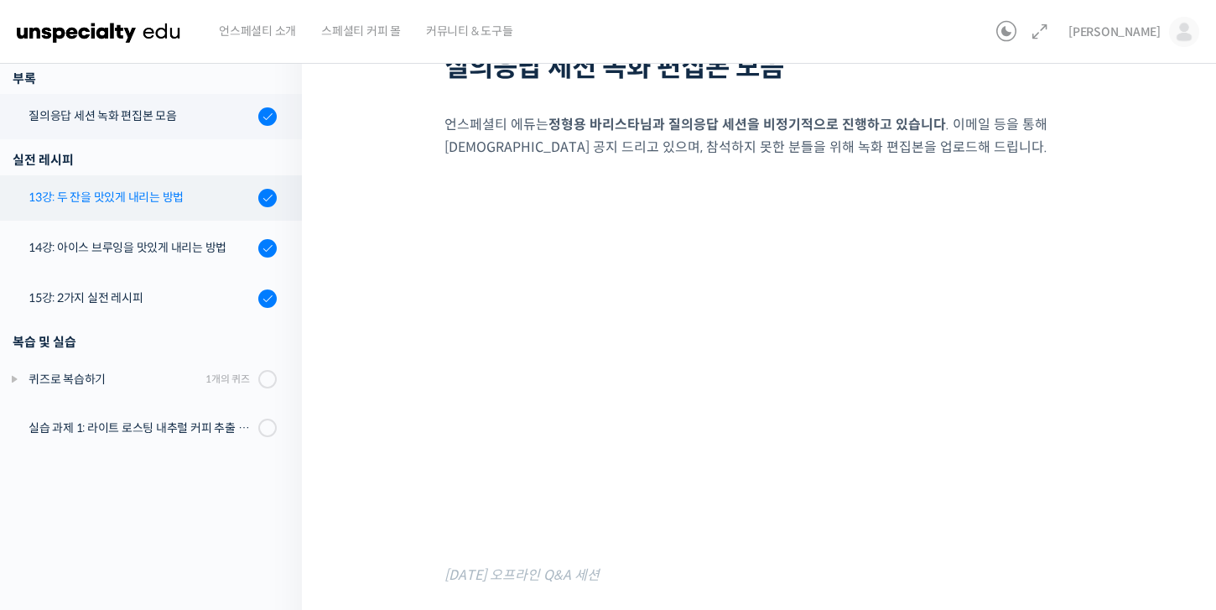
click at [162, 200] on div "13강: 두 잔을 맛있게 내리는 방법" at bounding box center [141, 197] width 225 height 18
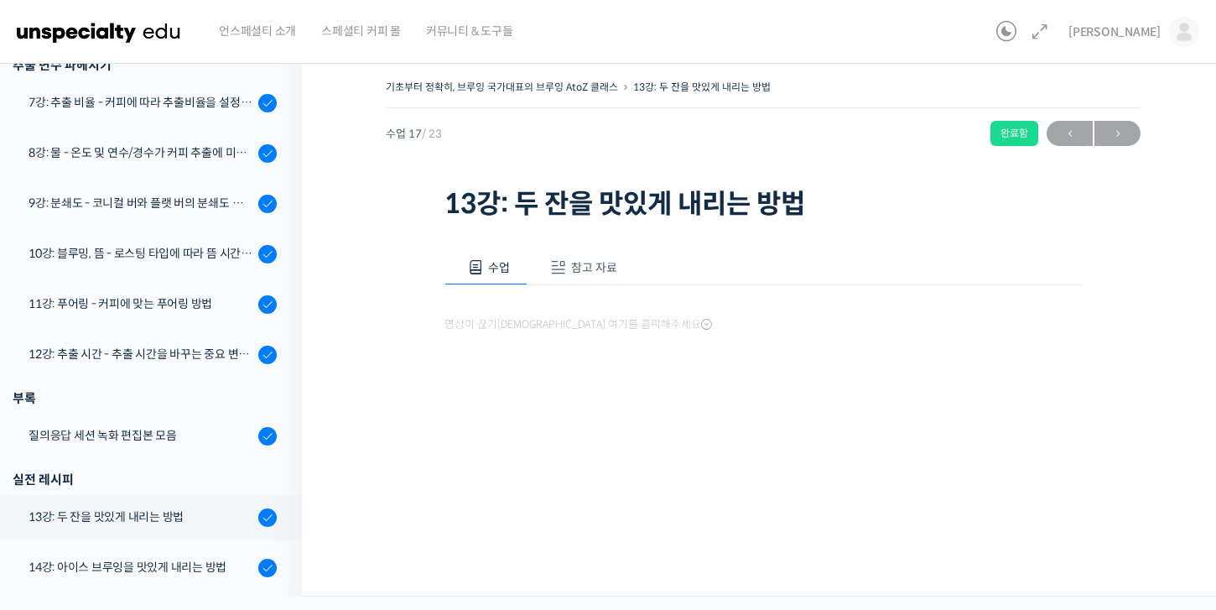
scroll to position [1057, 0]
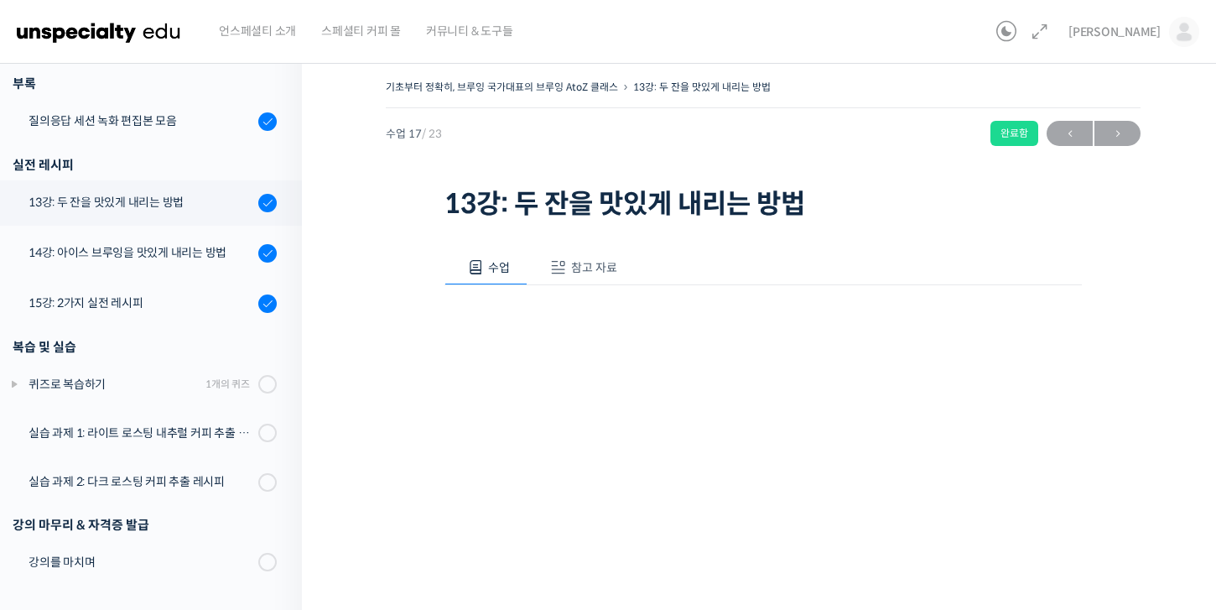
click at [579, 277] on button "참고 자료" at bounding box center [580, 267] width 107 height 35
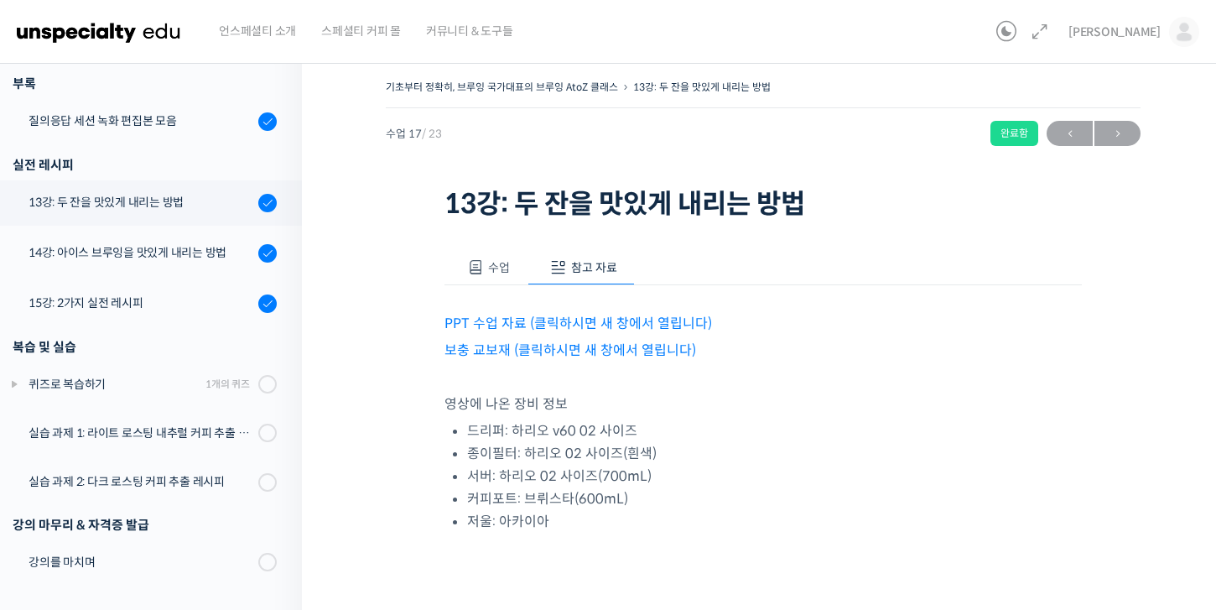
click at [590, 355] on link "보충 교보재 (클릭하시면 새 창에서 열립니다)" at bounding box center [570, 350] width 252 height 18
click at [232, 255] on div "14강: 아이스 브루잉을 맛있게 내리는 방법" at bounding box center [141, 252] width 225 height 18
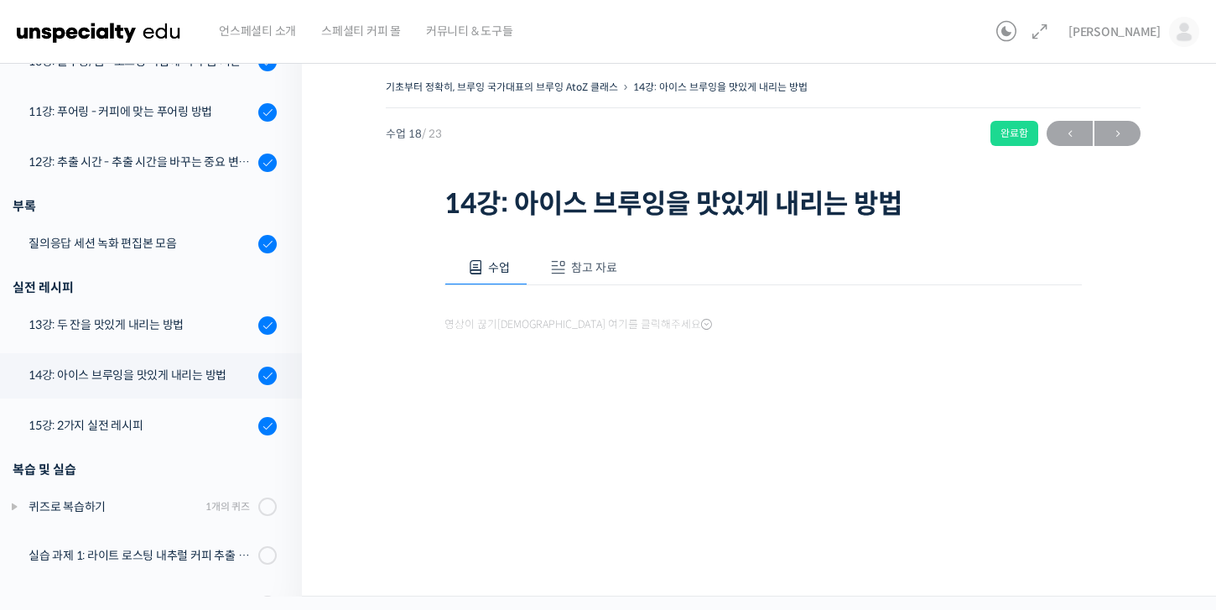
scroll to position [1057, 0]
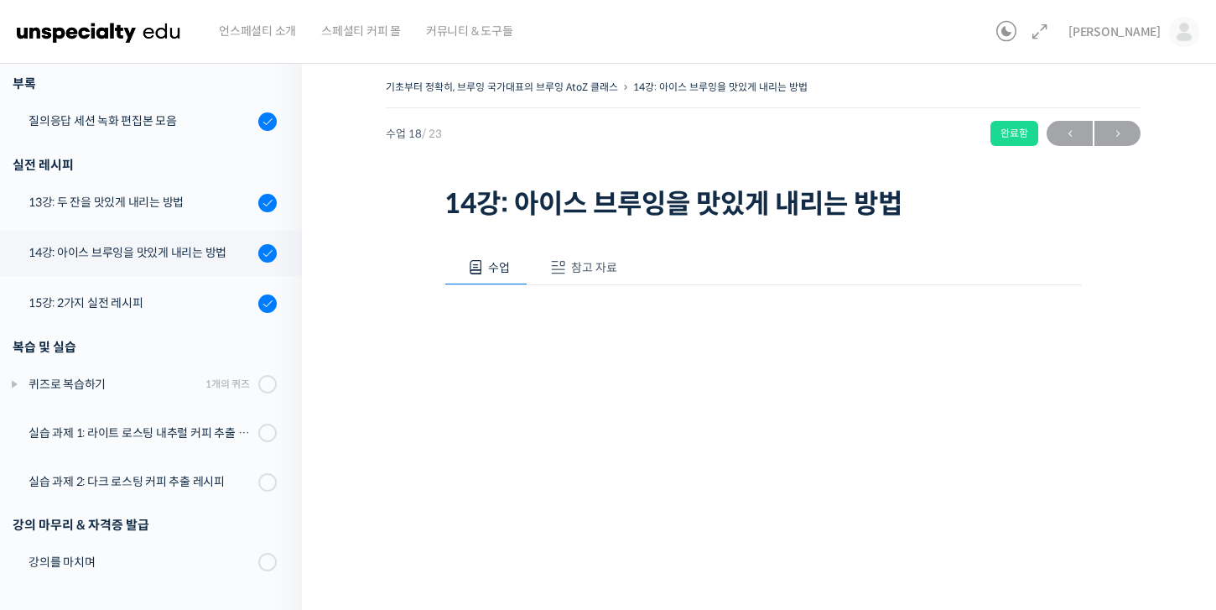
click at [568, 279] on button "참고 자료" at bounding box center [580, 267] width 107 height 35
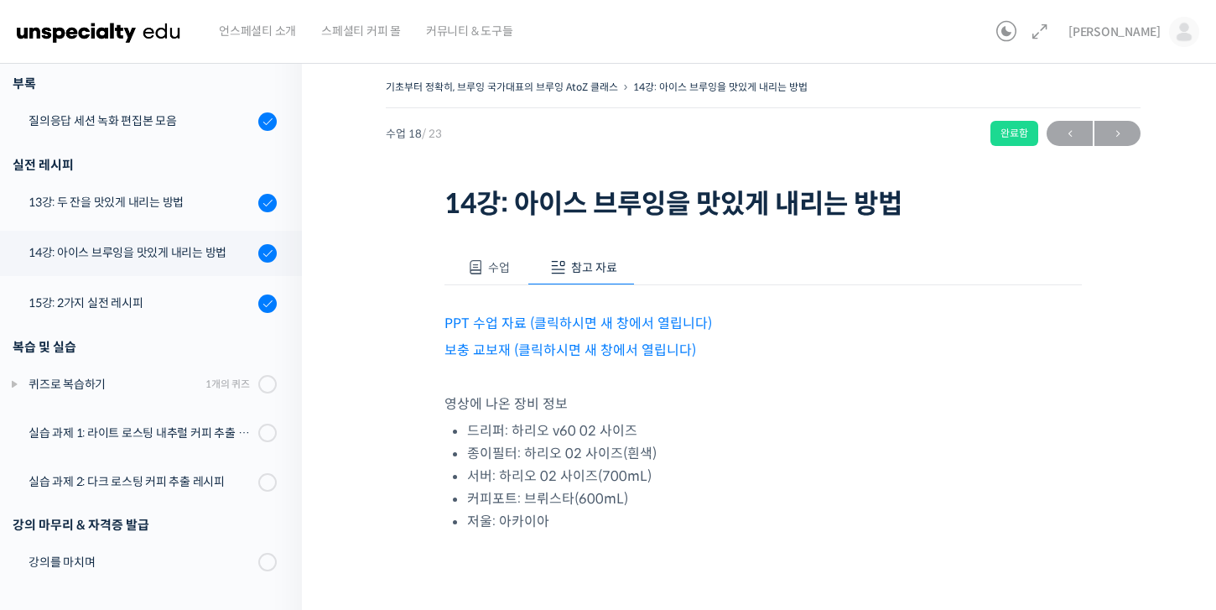
click at [511, 351] on link "보충 교보재 (클릭하시면 새 창에서 열립니다)" at bounding box center [570, 350] width 252 height 18
click at [149, 314] on link "15강: 2가지 실전 레시피" at bounding box center [147, 303] width 310 height 45
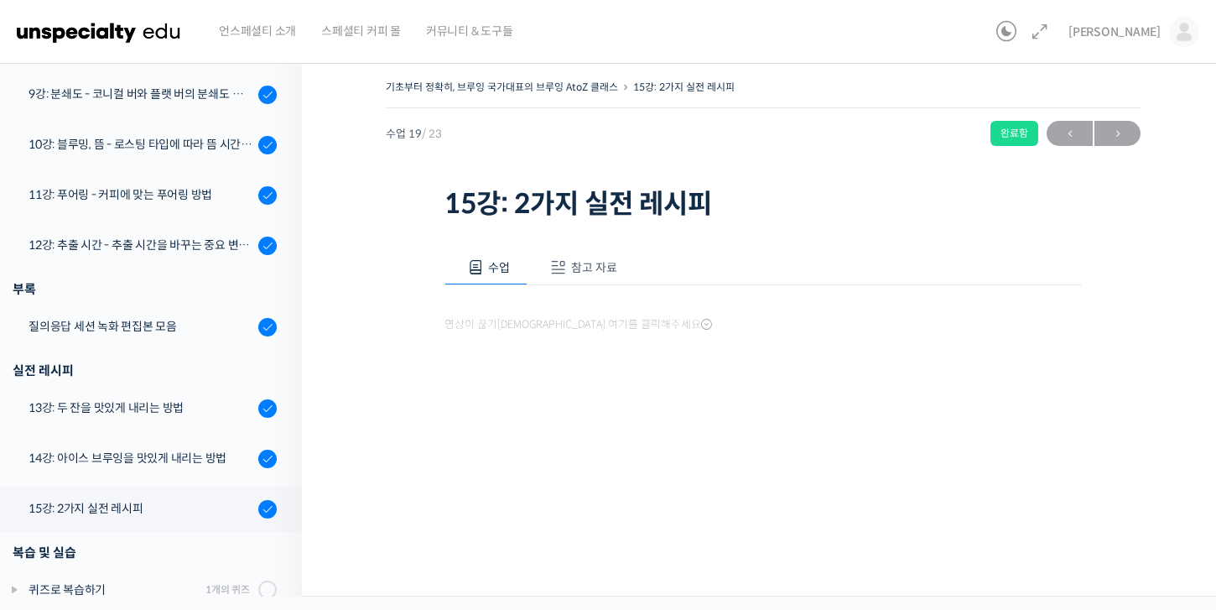
scroll to position [1057, 0]
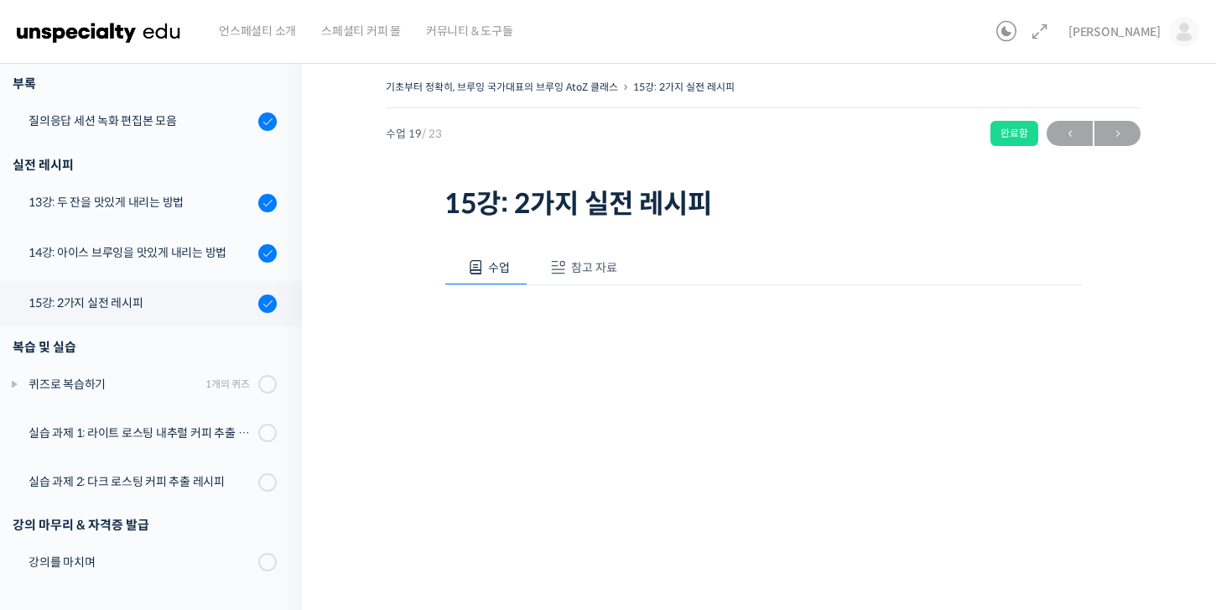
click at [574, 262] on span "참고 자료" at bounding box center [594, 267] width 46 height 15
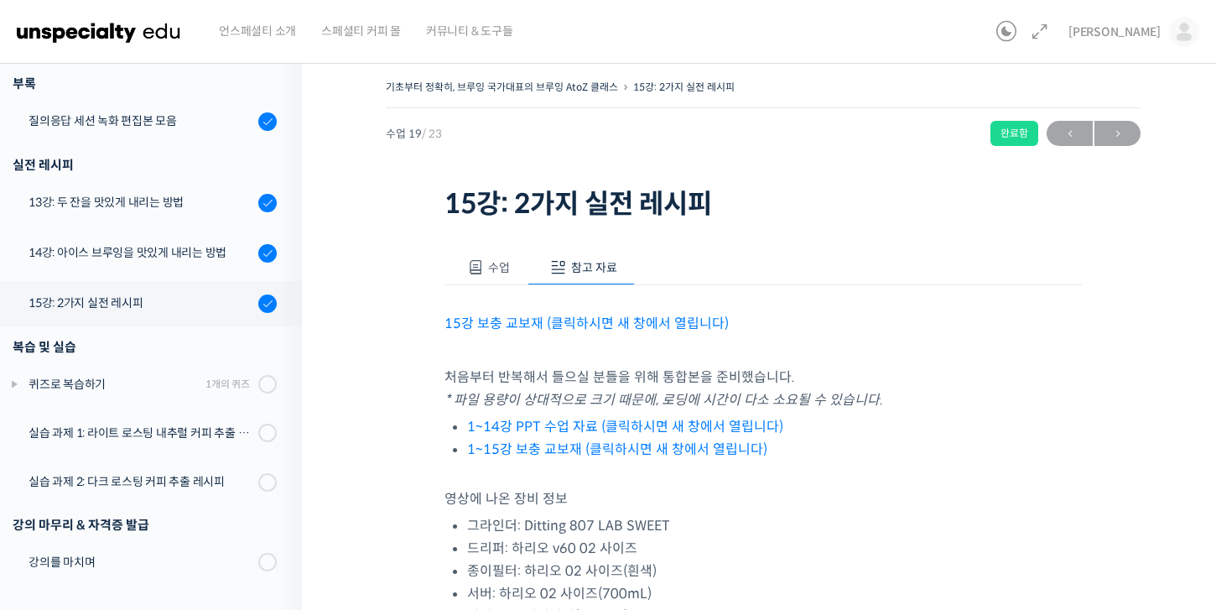
click at [585, 451] on link "1~15강 보충 교보재 (클릭하시면 새 창에서 열립니다)" at bounding box center [617, 449] width 300 height 18
click at [548, 423] on link "1~14강 PPT 수업 자료 (클릭하시면 새 창에서 열립니다)" at bounding box center [625, 427] width 316 height 18
click at [526, 455] on link "1~15강 보충 교보재 (클릭하시면 새 창에서 열립니다)" at bounding box center [617, 449] width 300 height 18
